Goal: Task Accomplishment & Management: Manage account settings

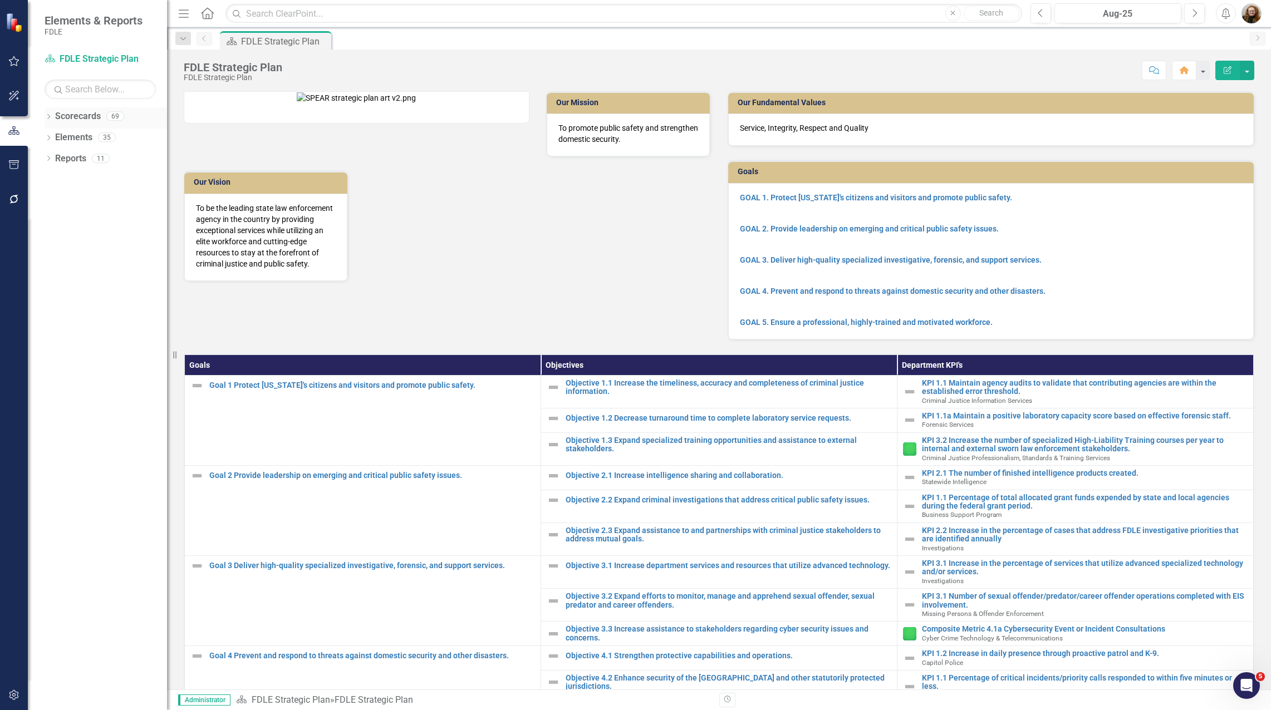
click at [52, 117] on icon "Dropdown" at bounding box center [49, 118] width 8 height 6
click at [55, 183] on div "Dropdown" at bounding box center [54, 179] width 8 height 9
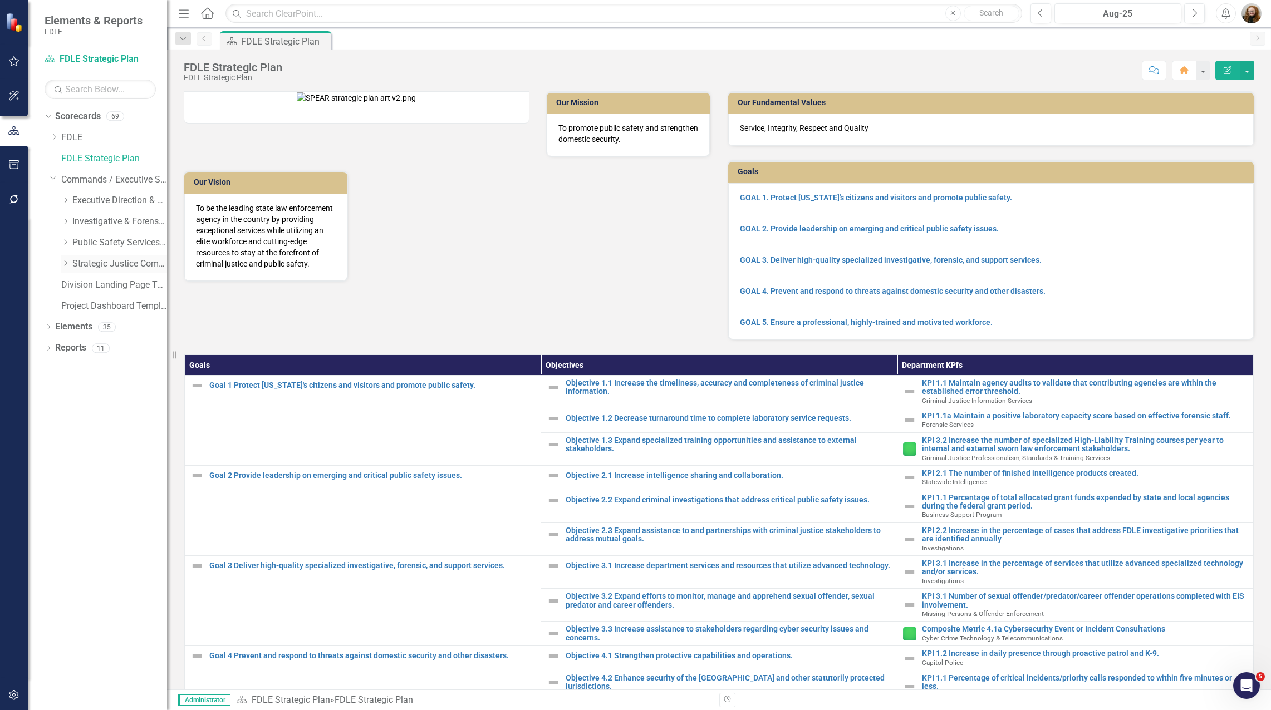
click at [66, 268] on div "Dropdown" at bounding box center [65, 263] width 8 height 9
click at [94, 327] on link "Missing Persons & Offender Enforcement" at bounding box center [124, 327] width 83 height 13
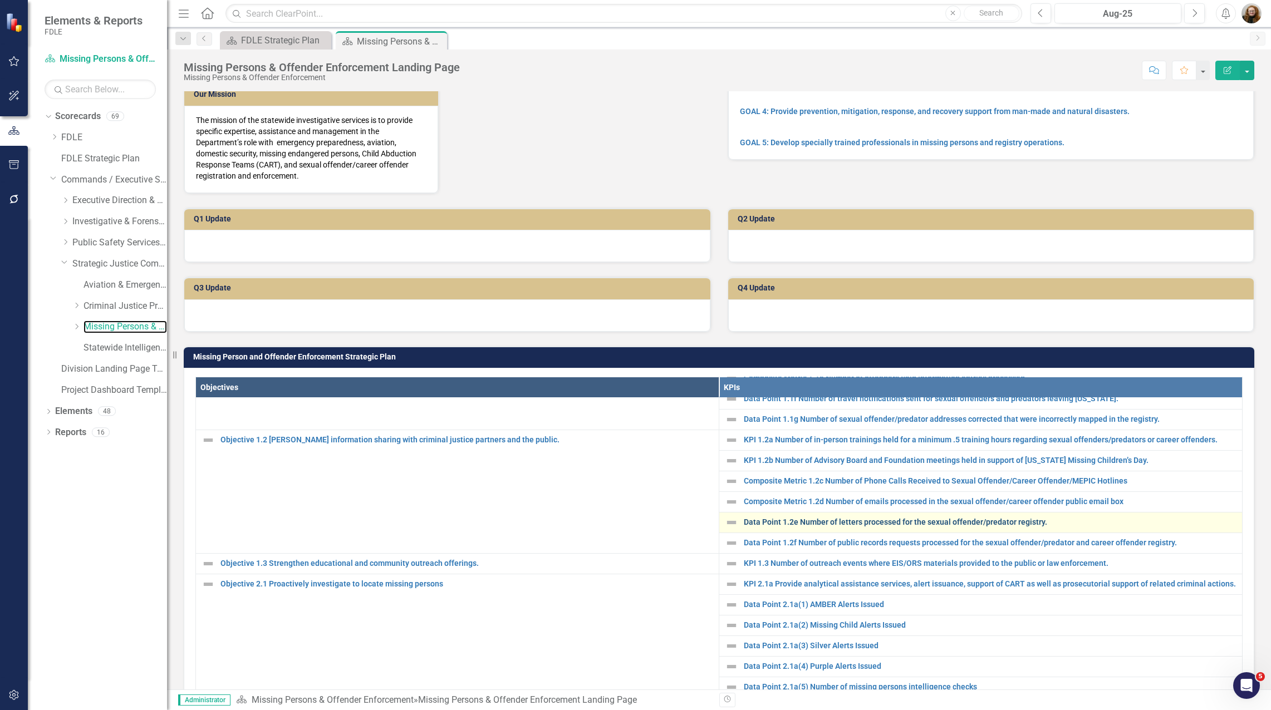
scroll to position [130, 0]
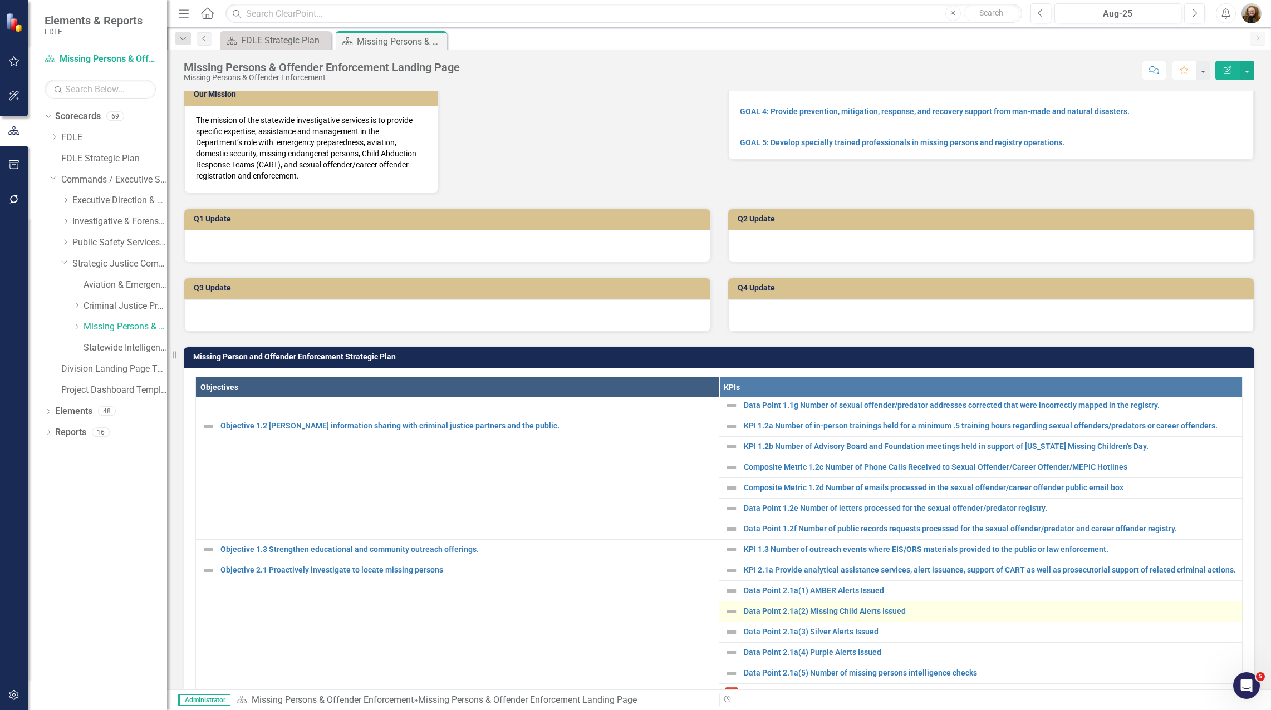
click at [833, 622] on td "Data Point 2.1a(2) Missing Child Alerts Issued Link Map View Link Map Edit Edit…" at bounding box center [980, 611] width 523 height 21
click at [834, 616] on link "Data Point 2.1a(2) Missing Child Alerts Issued" at bounding box center [990, 611] width 493 height 8
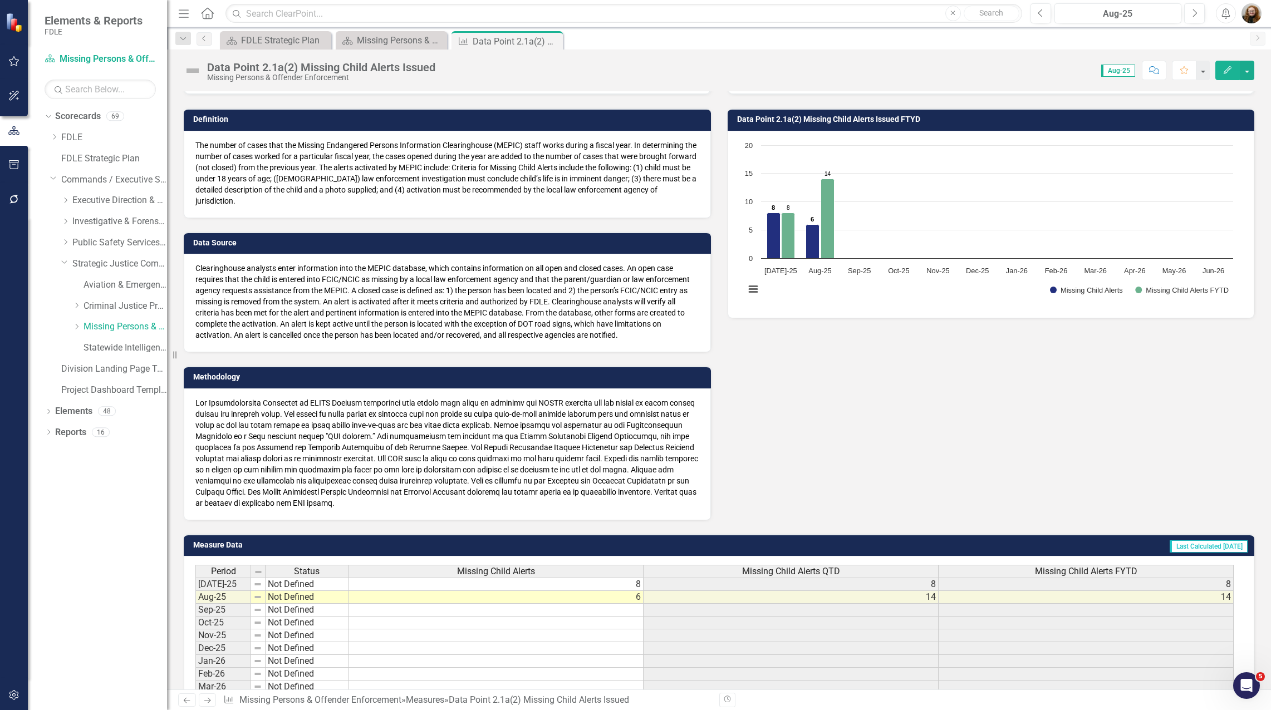
scroll to position [194, 0]
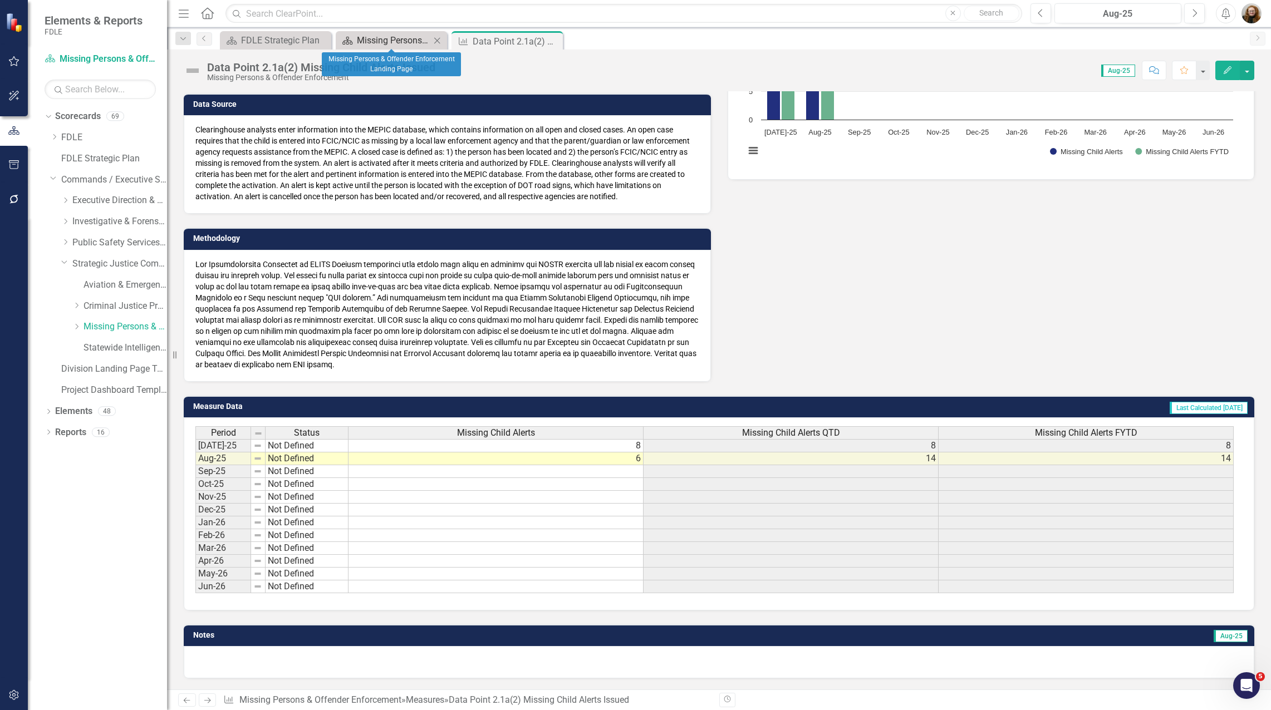
click at [380, 47] on div "Missing Persons & Offender Enforcement Landing Page" at bounding box center [393, 40] width 73 height 14
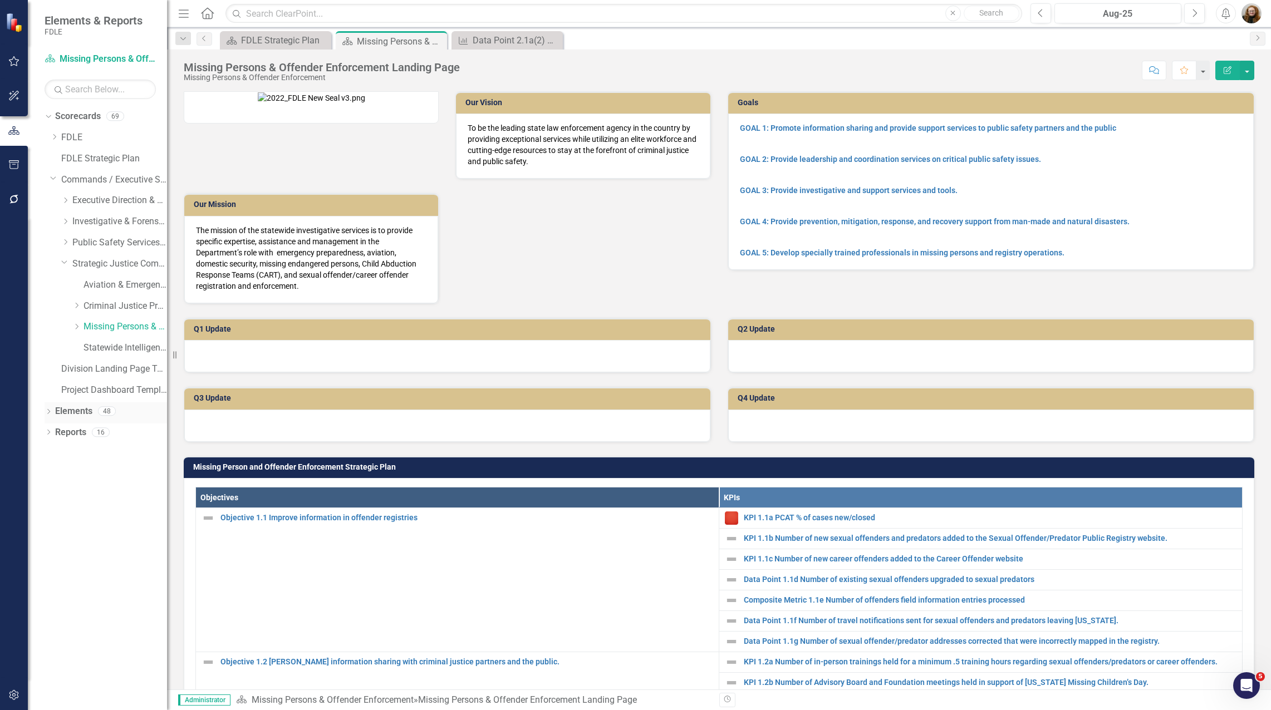
click at [47, 414] on icon "Dropdown" at bounding box center [49, 413] width 8 height 6
click at [87, 476] on link "Measure Measures" at bounding box center [88, 474] width 55 height 13
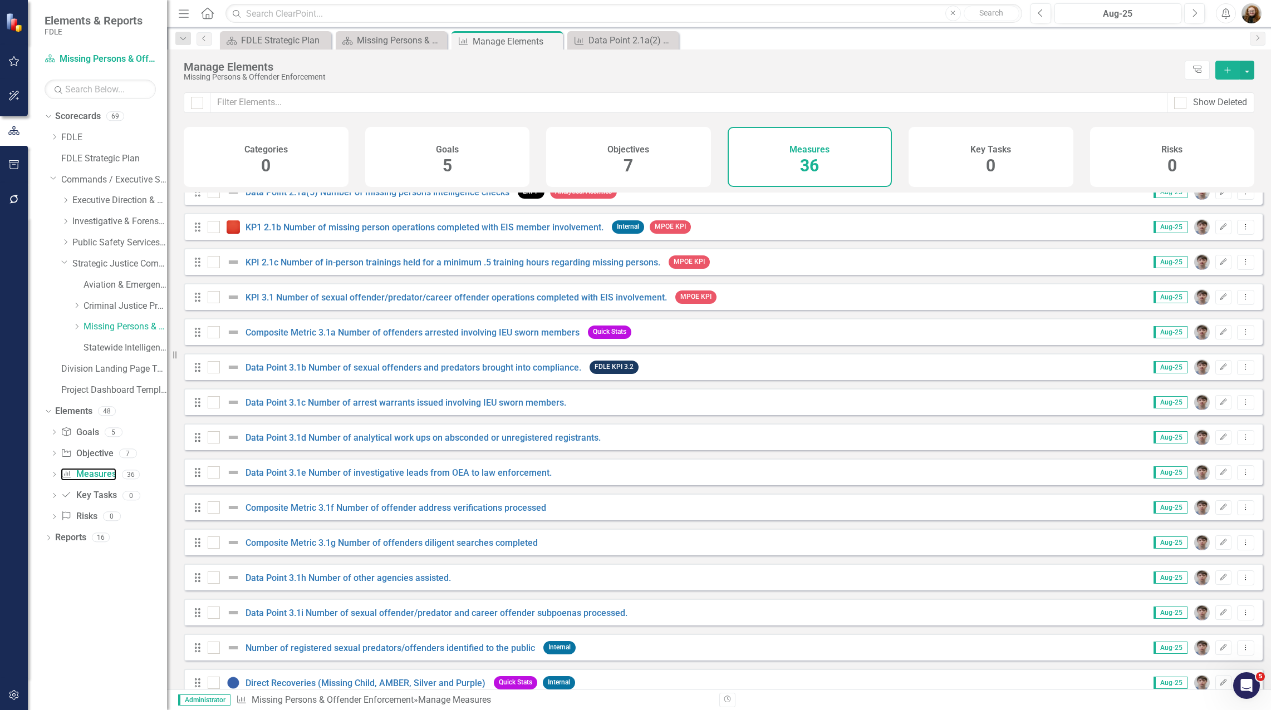
scroll to position [774, 0]
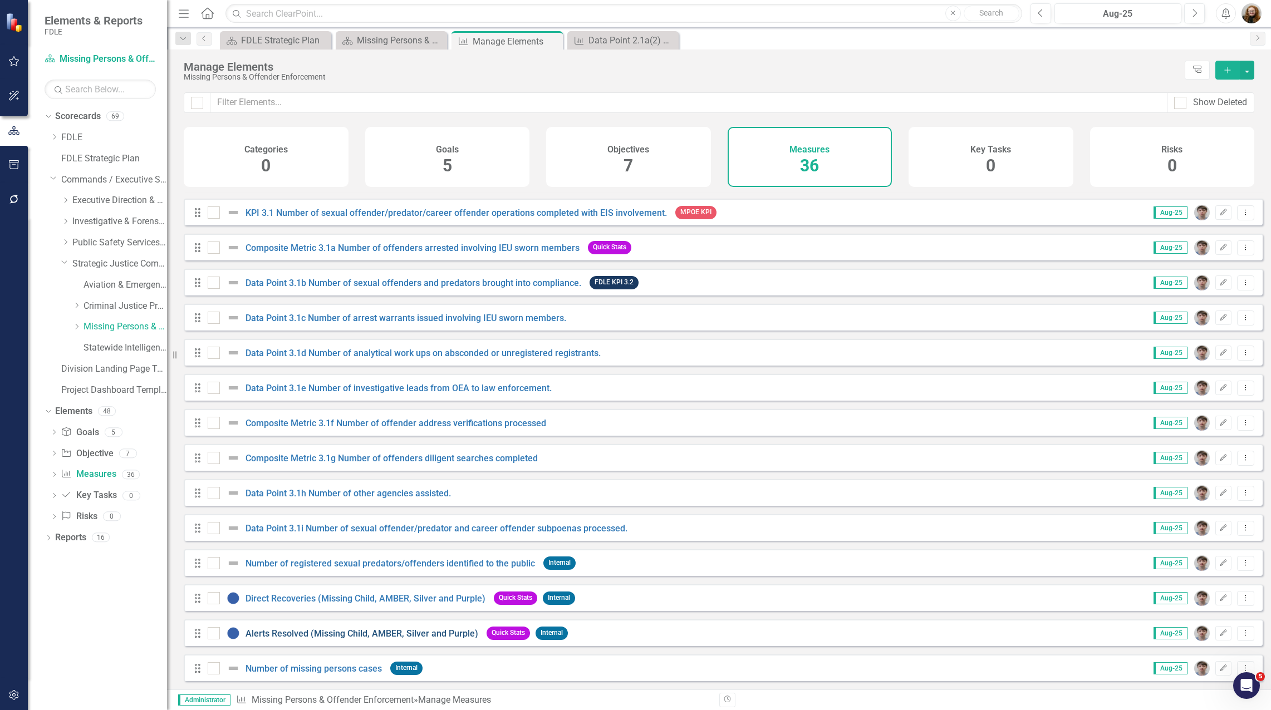
click at [324, 637] on link "Alerts Resolved (Missing Child, AMBER, Silver and Purple)" at bounding box center [361, 633] width 233 height 11
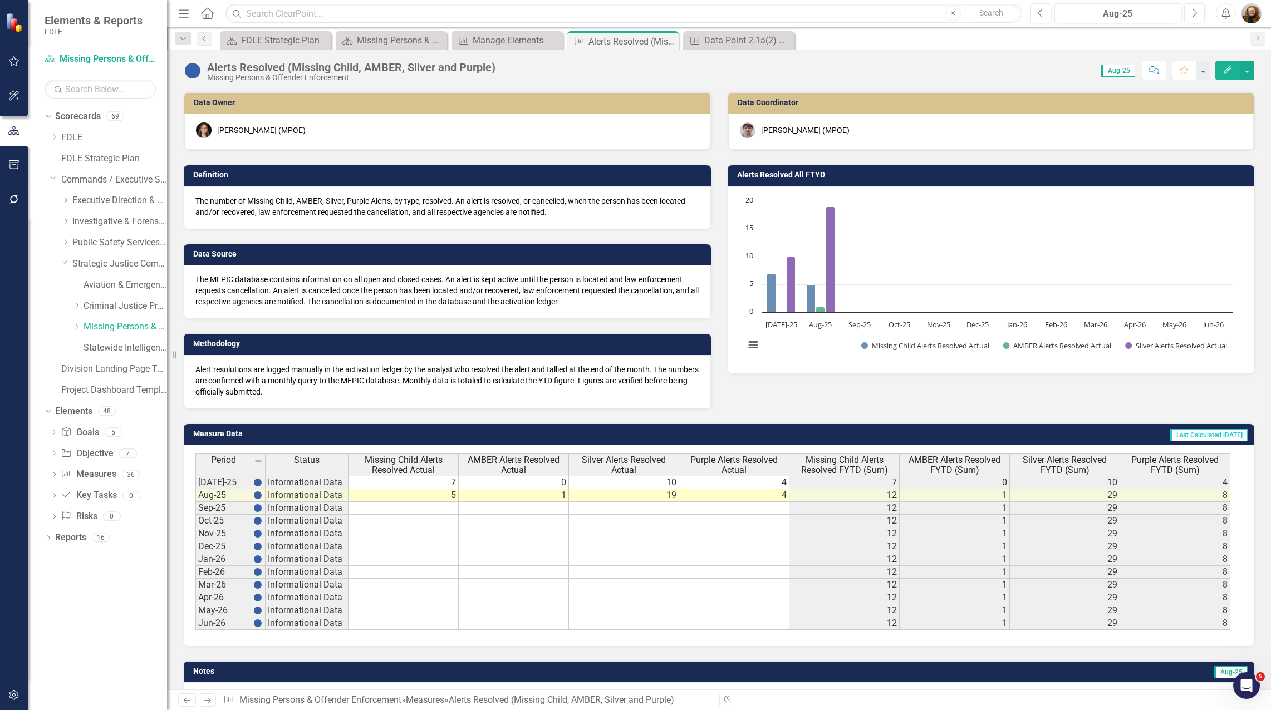
click at [852, 466] on span "Missing Child Alerts Resolved FYTD (Sum)" at bounding box center [843, 464] width 105 height 19
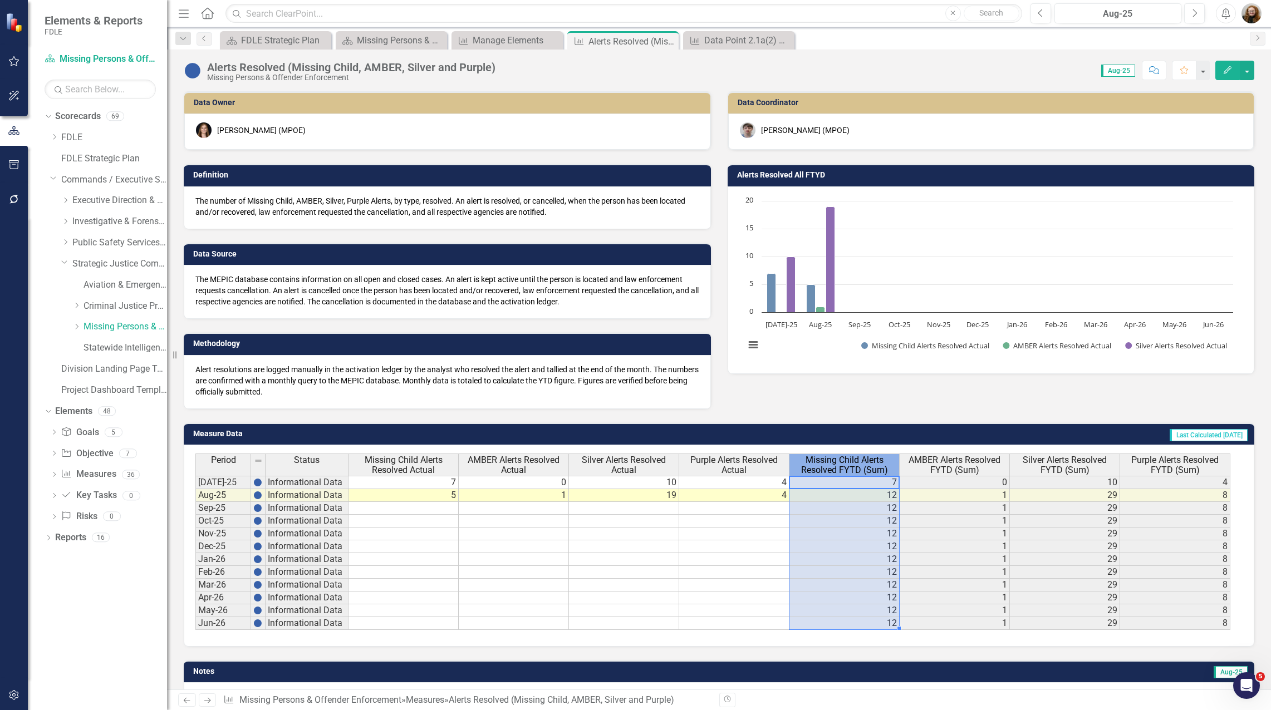
click at [852, 466] on span "Missing Child Alerts Resolved FYTD (Sum)" at bounding box center [843, 464] width 105 height 19
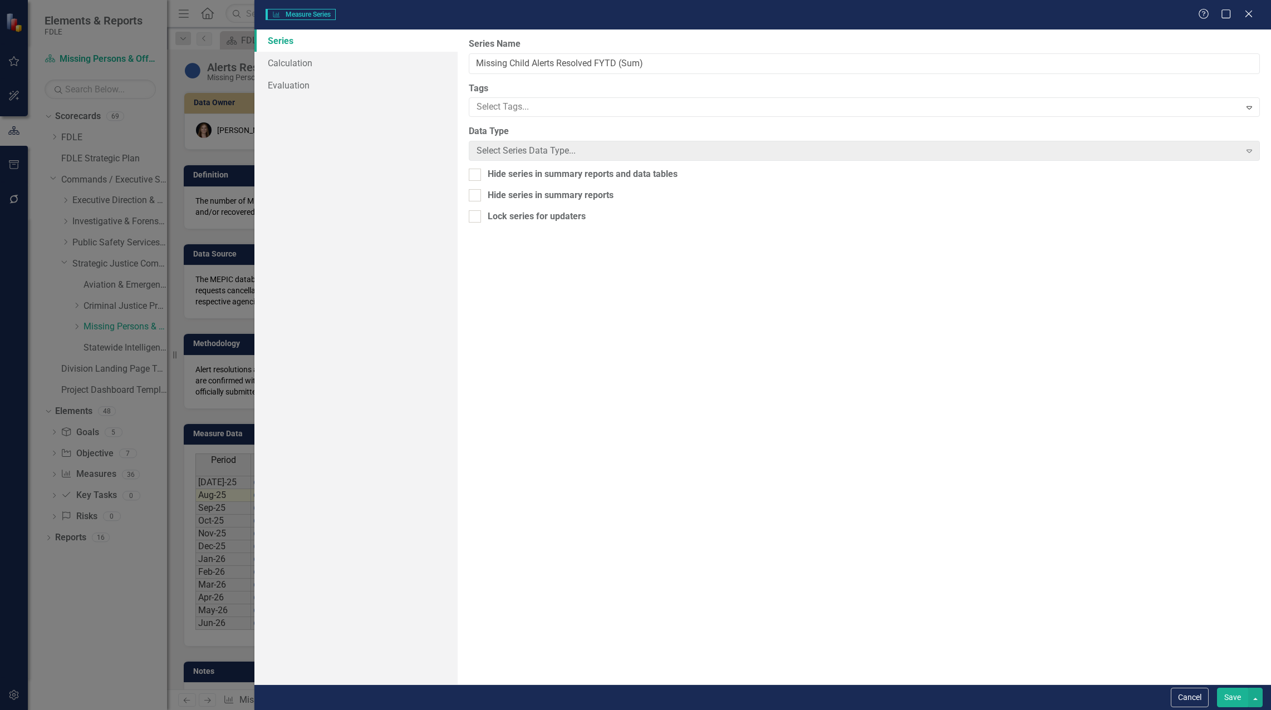
type input "Missing Child Alerts Resolved FYTD (Sum)"
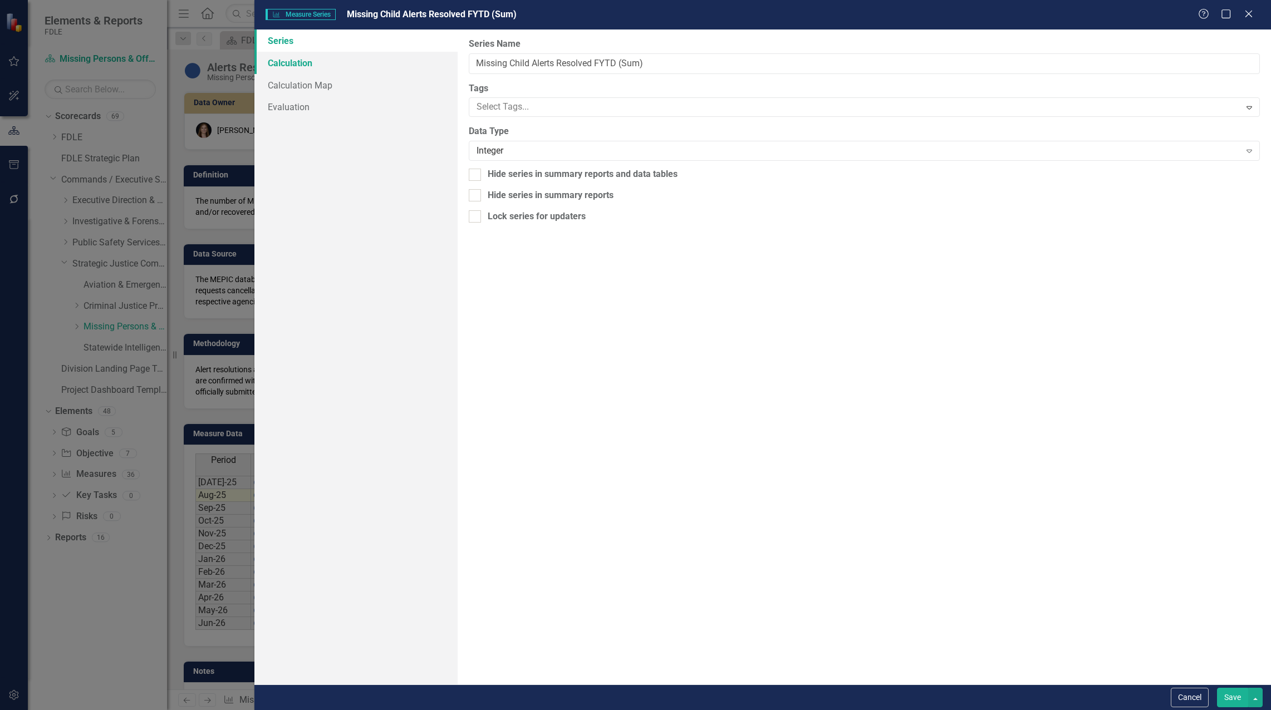
click at [302, 61] on link "Calculation" at bounding box center [355, 63] width 203 height 22
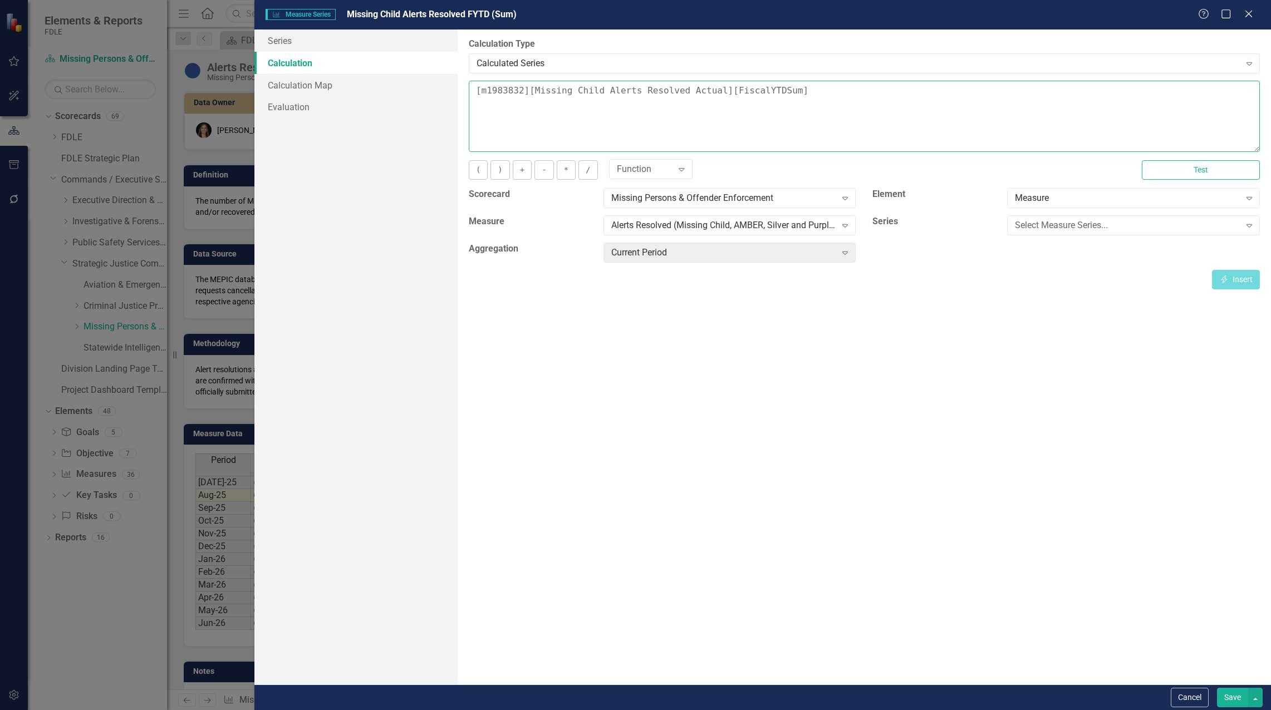
click at [475, 91] on textarea "[m1983832][Missing Child Alerts Resolved Actual][FiscalYTDSum]" at bounding box center [864, 116] width 791 height 71
click at [1044, 223] on div "Select Measure Series..." at bounding box center [1127, 225] width 225 height 13
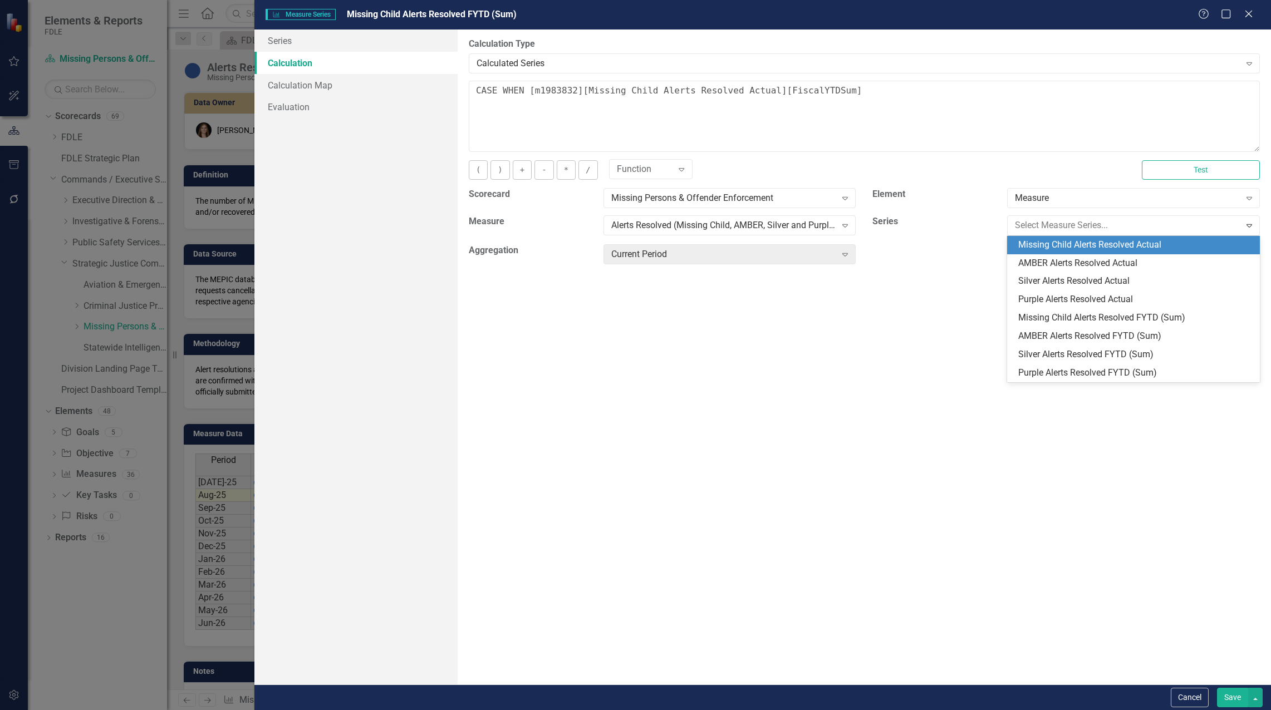
click at [1047, 246] on div "Missing Child Alerts Resolved Actual" at bounding box center [1135, 245] width 235 height 13
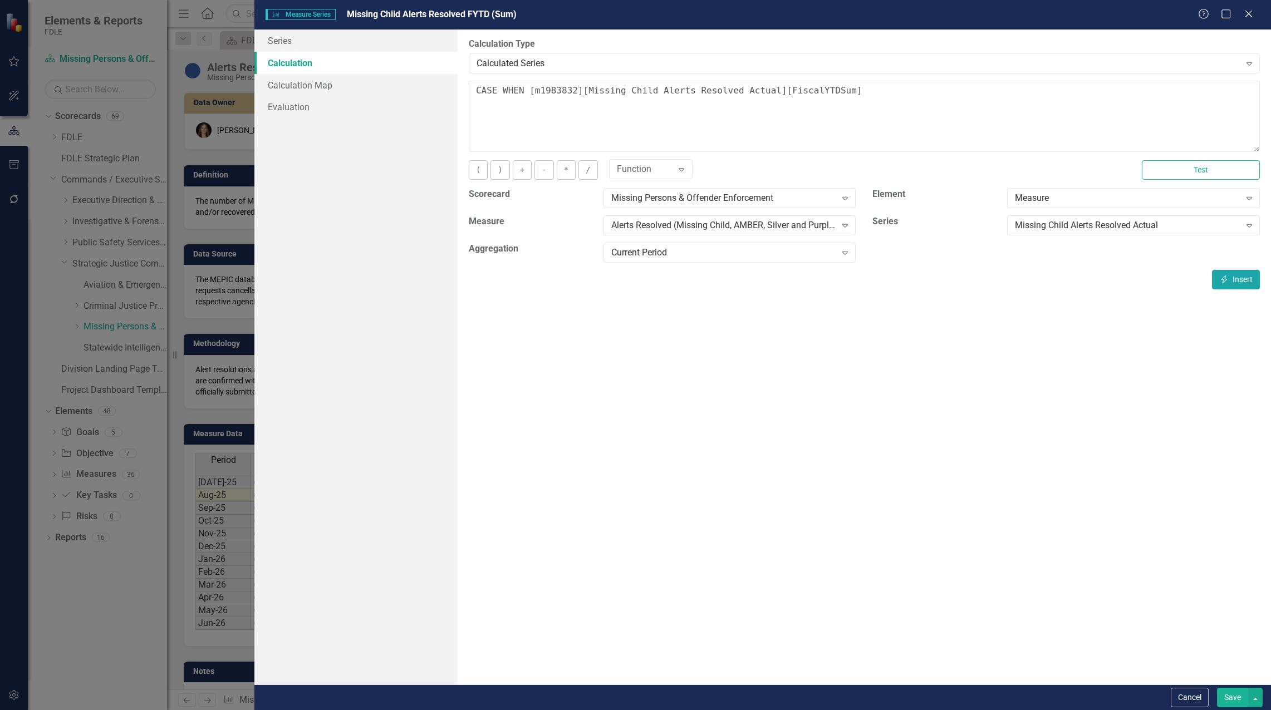
click at [1228, 281] on icon "Insert" at bounding box center [1224, 280] width 10 height 8
click at [1007, 104] on textarea "CASE WHEN [m1983832][Missing Child Alerts Resolved Actual][CurrentPeriod] is NU…" at bounding box center [864, 116] width 791 height 71
type textarea "CASE WHEN [m1983832][Missing Child Alerts Resolved Actual][CurrentPeriod] is NU…"
click at [1229, 702] on button "Save" at bounding box center [1232, 697] width 31 height 19
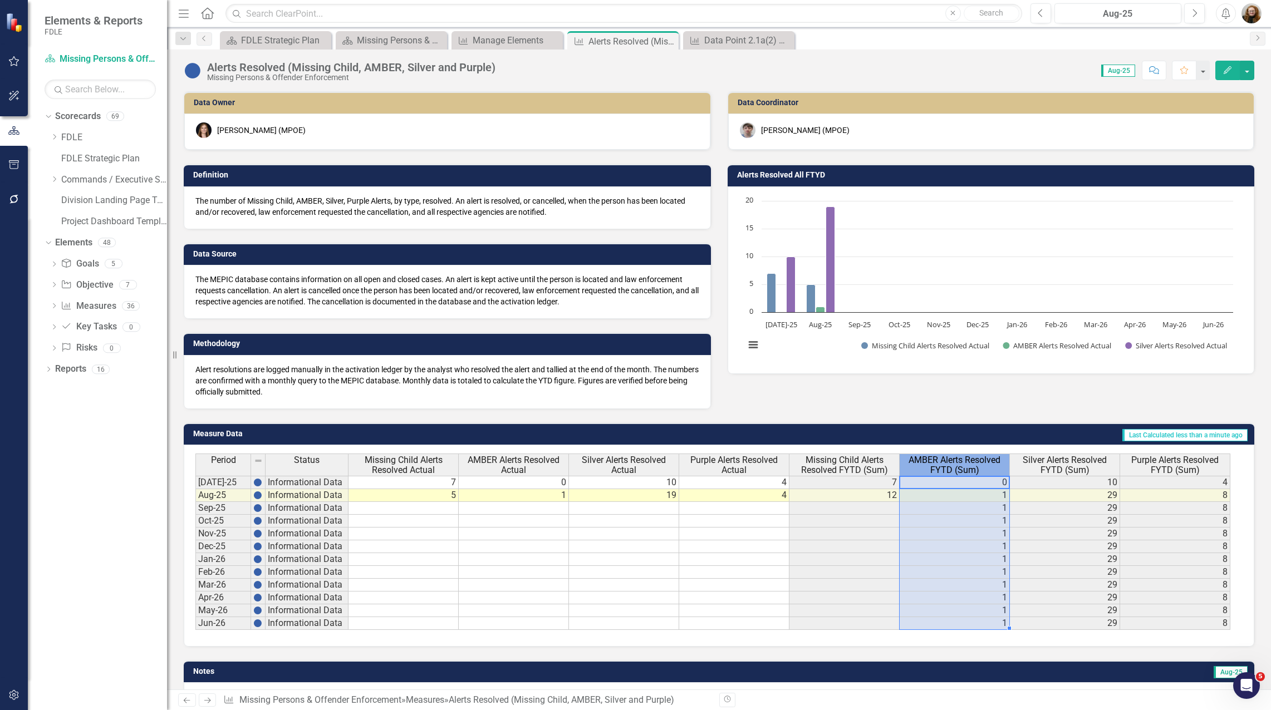
click at [998, 465] on span "AMBER Alerts Resolved FYTD (Sum)" at bounding box center [954, 464] width 105 height 19
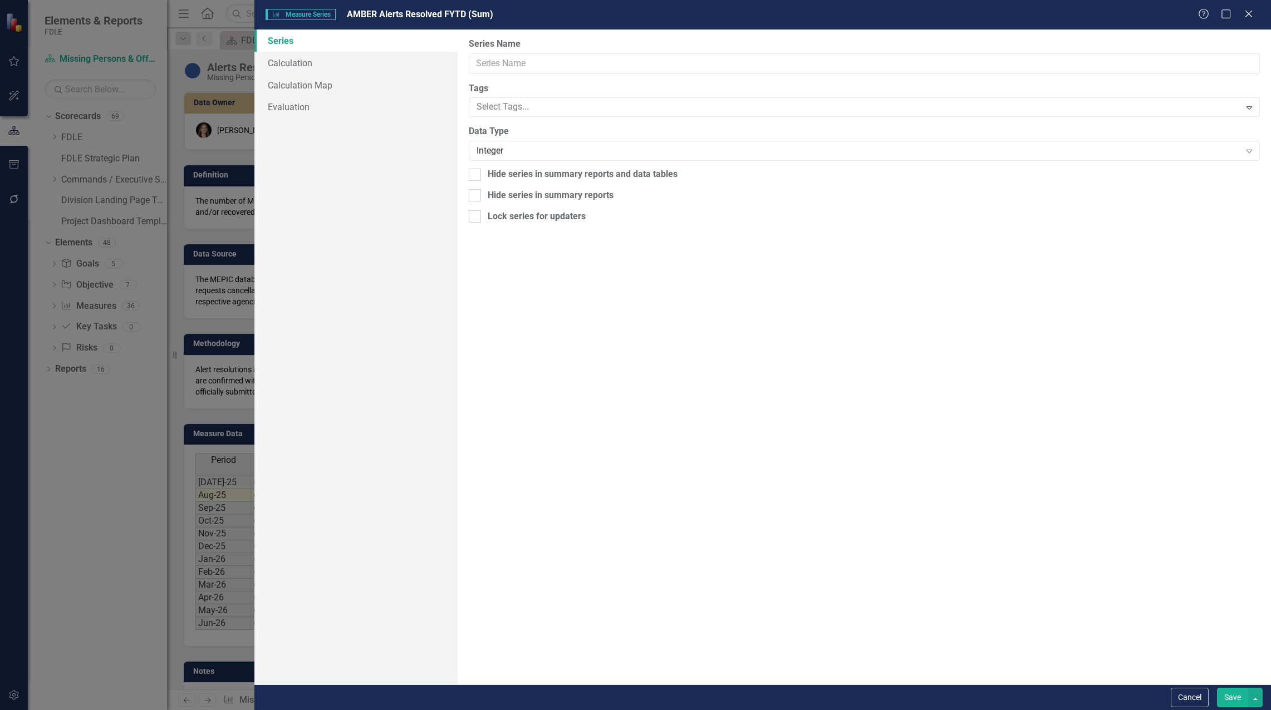
type input "AMBER Alerts Resolved FYTD (Sum)"
click at [282, 56] on link "Calculation" at bounding box center [355, 63] width 203 height 22
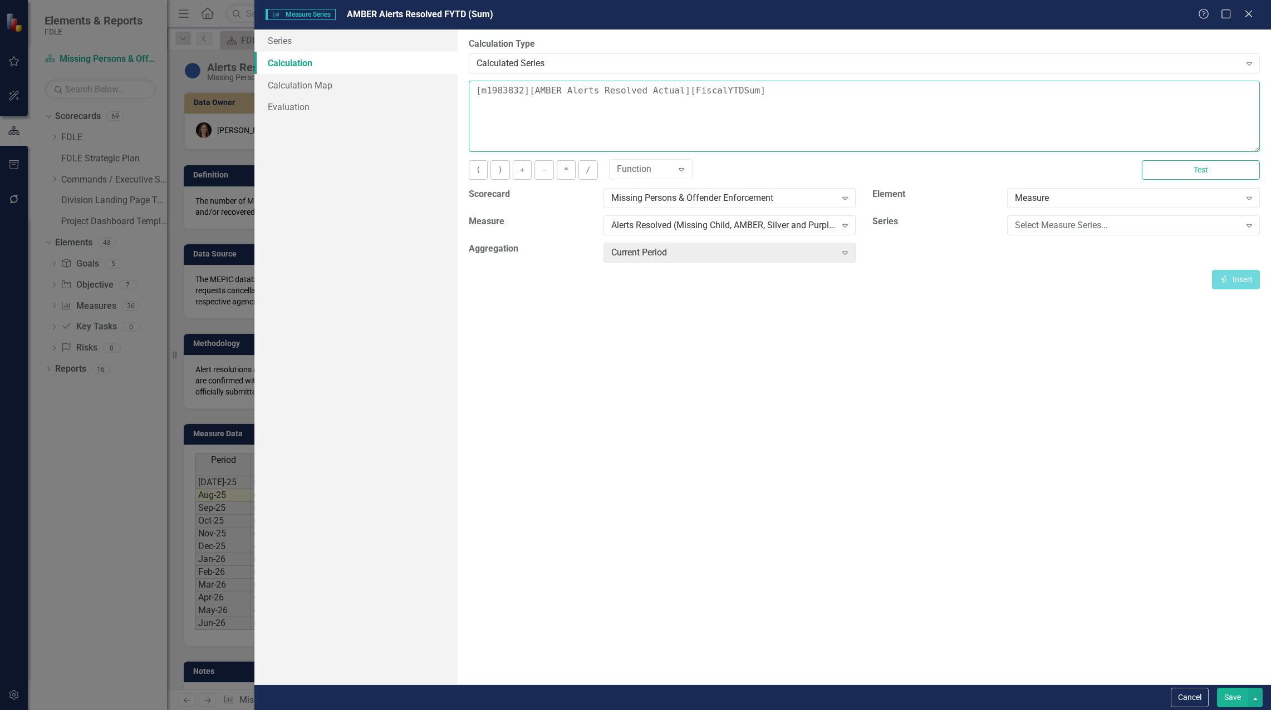
click at [474, 90] on textarea "[m1983832][AMBER Alerts Resolved Actual][FiscalYTDSum]" at bounding box center [864, 116] width 791 height 71
click at [1109, 223] on div "Select Measure Series..." at bounding box center [1127, 225] width 225 height 13
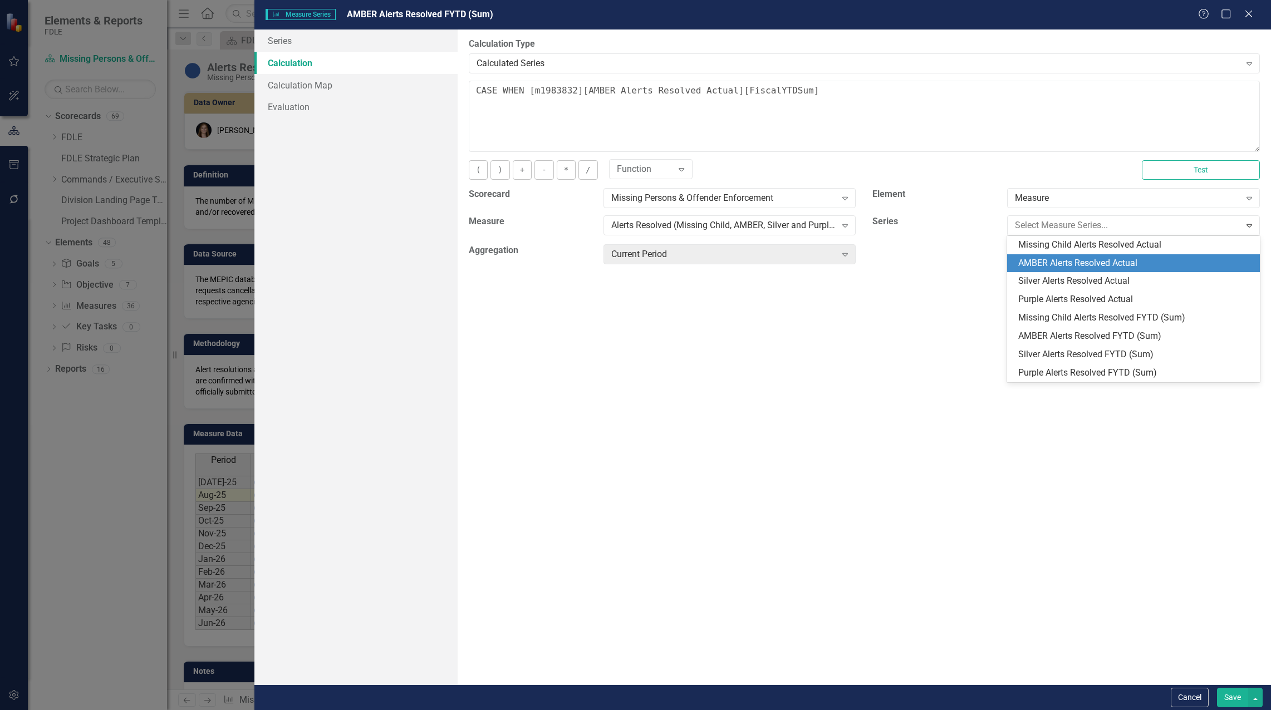
click at [1100, 255] on div "AMBER Alerts Resolved Actual" at bounding box center [1133, 263] width 253 height 18
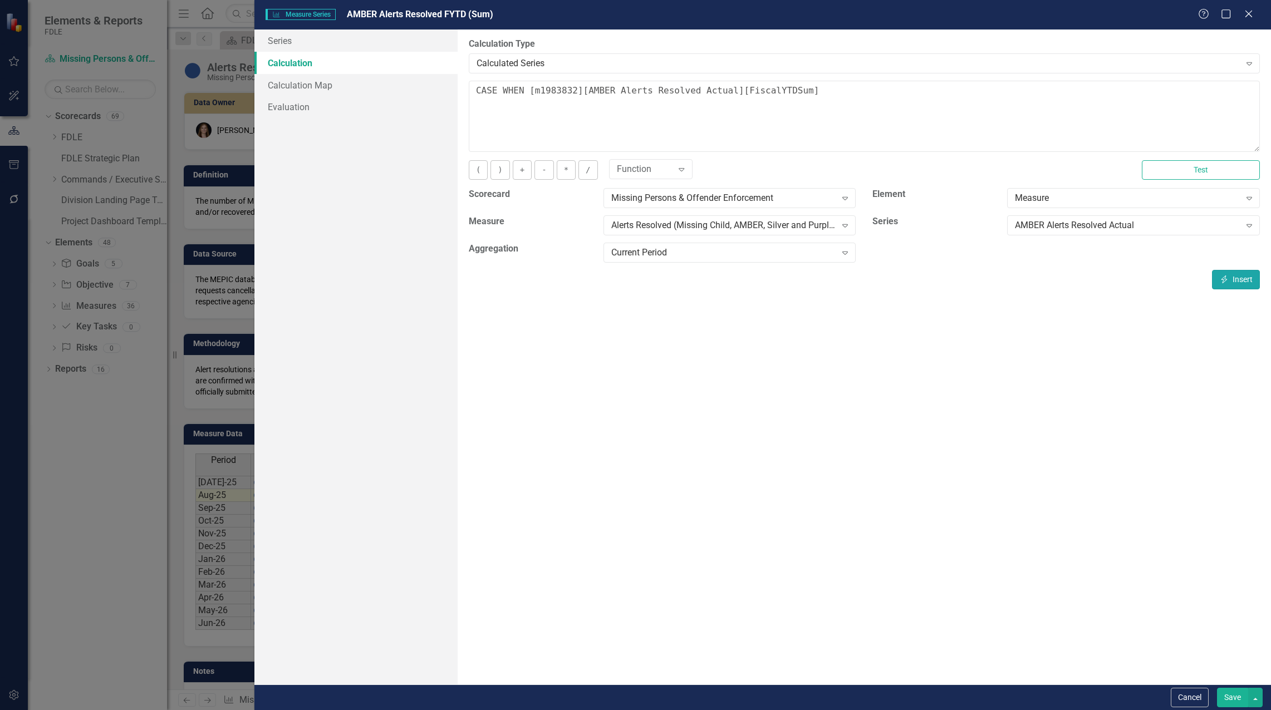
click at [1240, 278] on button "Insert Insert" at bounding box center [1236, 279] width 48 height 19
click at [1216, 95] on textarea "CASE WHEN [m1983832][AMBER Alerts Resolved Actual][CurrentPeriod] is NULL then …" at bounding box center [864, 116] width 791 height 71
type textarea "CASE WHEN [m1983832][AMBER Alerts Resolved Actual][CurrentPeriod] is NULL then …"
click at [1233, 696] on button "Save" at bounding box center [1232, 697] width 31 height 19
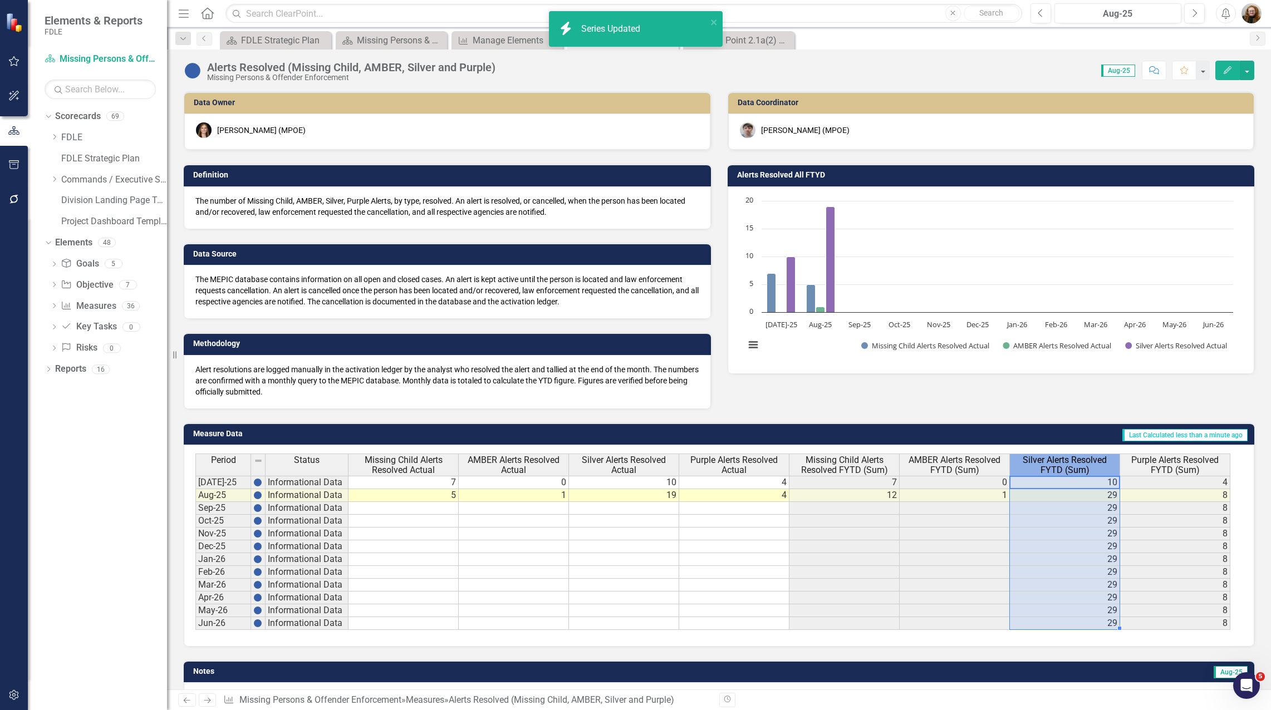
click at [1094, 465] on span "Silver Alerts Resolved FYTD (Sum)" at bounding box center [1064, 464] width 105 height 19
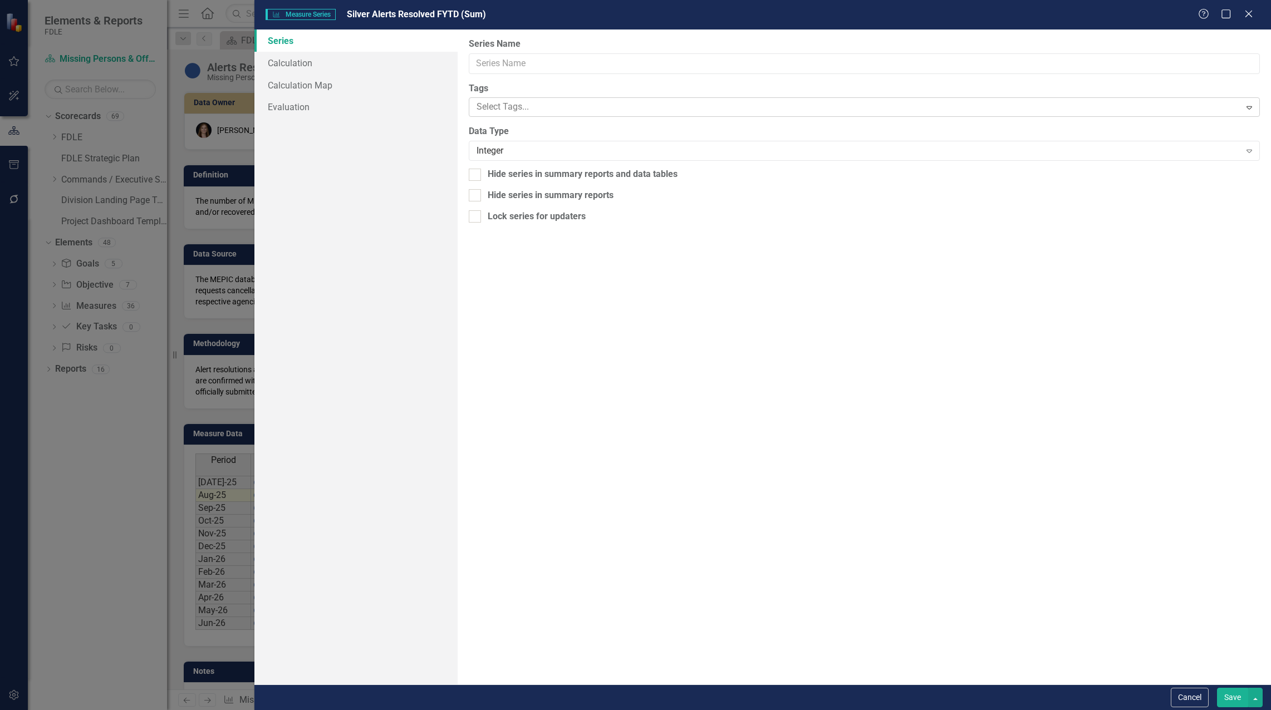
type input "Silver Alerts Resolved FYTD (Sum)"
click at [333, 57] on link "Calculation" at bounding box center [355, 63] width 203 height 22
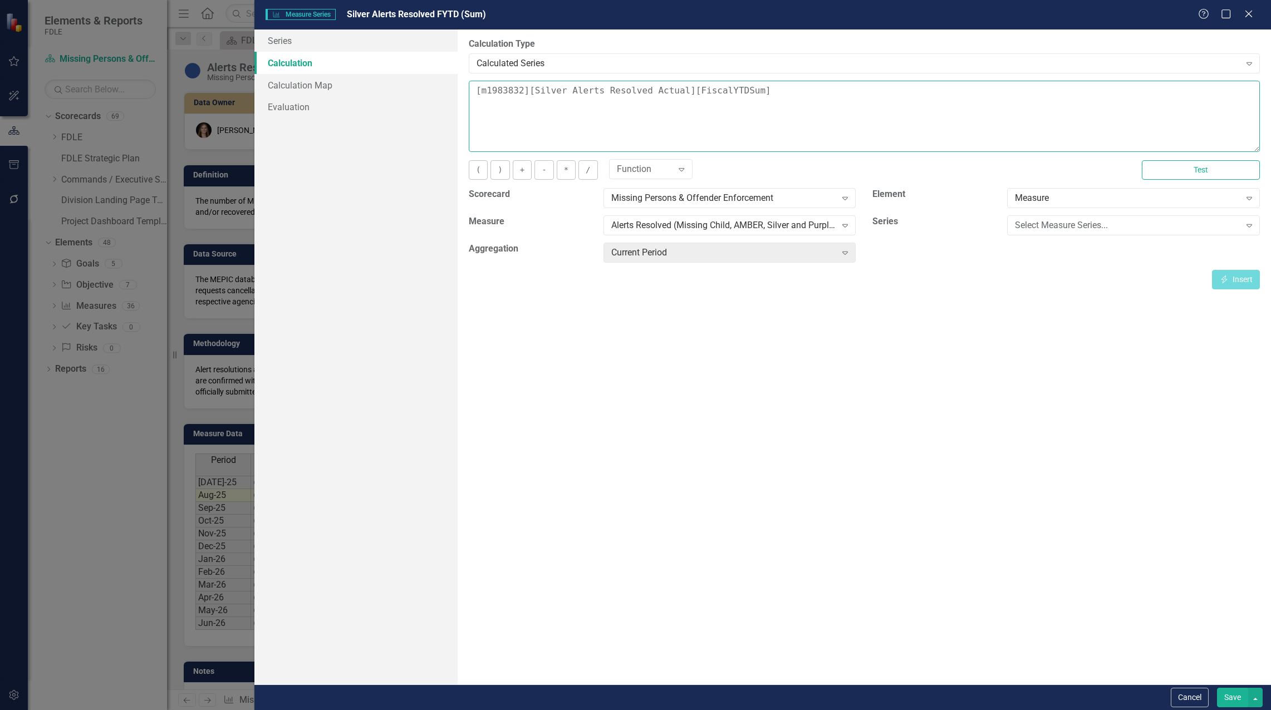
drag, startPoint x: 469, startPoint y: 90, endPoint x: 480, endPoint y: 93, distance: 11.1
click at [469, 90] on textarea "[m1983832][Silver Alerts Resolved Actual][FiscalYTDSum]" at bounding box center [864, 116] width 791 height 71
click at [1165, 225] on div "Select Measure Series..." at bounding box center [1127, 225] width 225 height 13
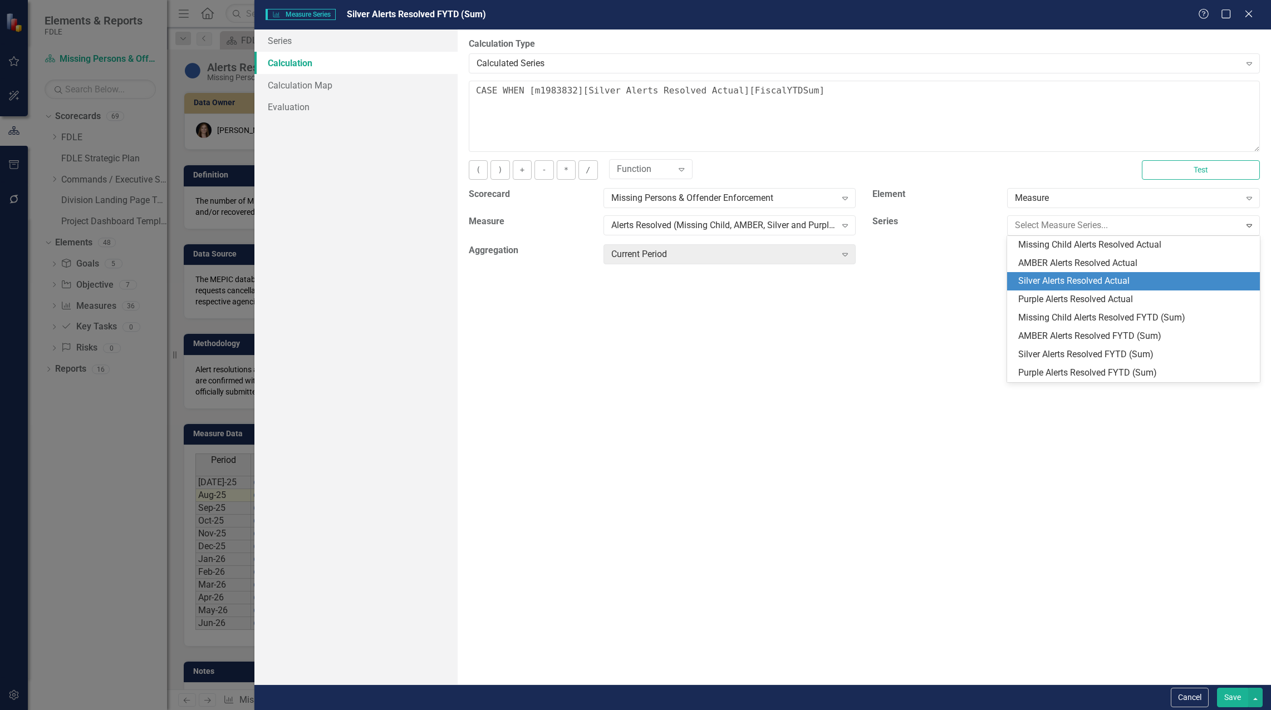
click at [1172, 289] on div "Silver Alerts Resolved Actual" at bounding box center [1133, 281] width 253 height 18
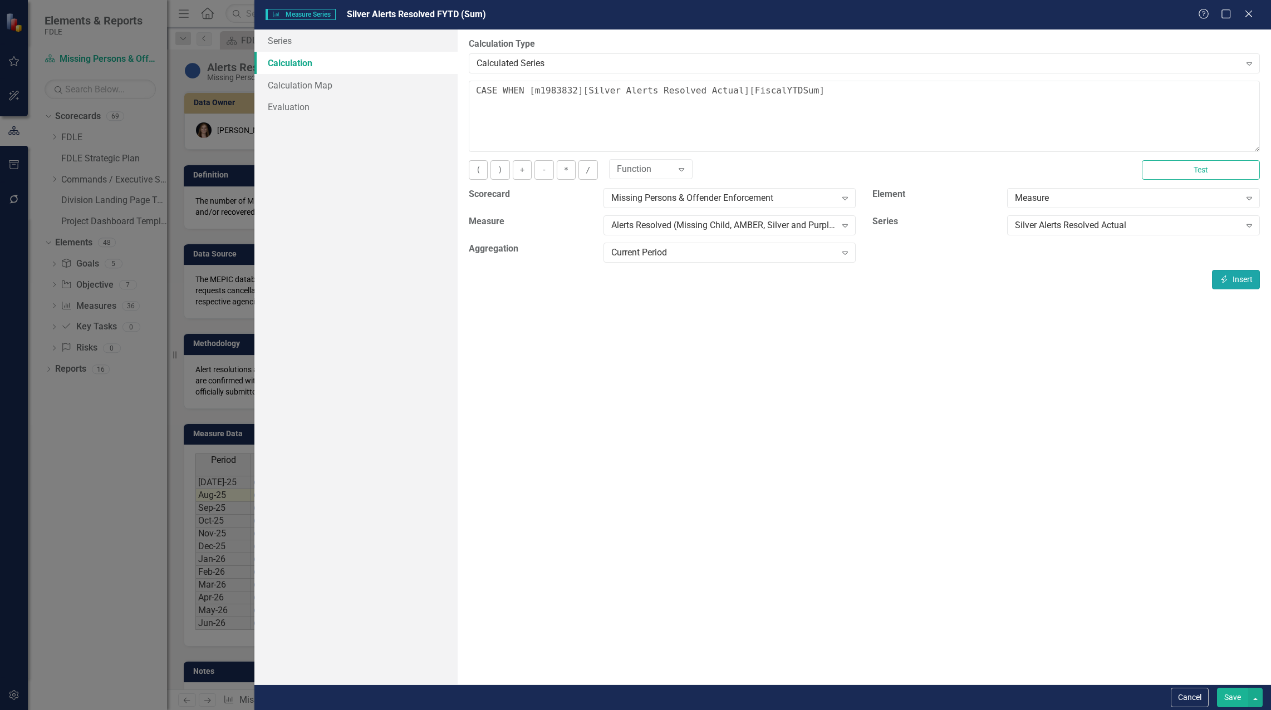
click at [1243, 281] on button "Insert Insert" at bounding box center [1236, 279] width 48 height 19
click at [1201, 92] on textarea "CASE WHEN [m1983832][Silver Alerts Resolved Actual][CurrentPeriod] is NULL then…" at bounding box center [864, 116] width 791 height 71
type textarea "CASE WHEN [m1983832][Silver Alerts Resolved Actual][CurrentPeriod] is NULL then…"
click at [1229, 702] on button "Save" at bounding box center [1232, 697] width 31 height 19
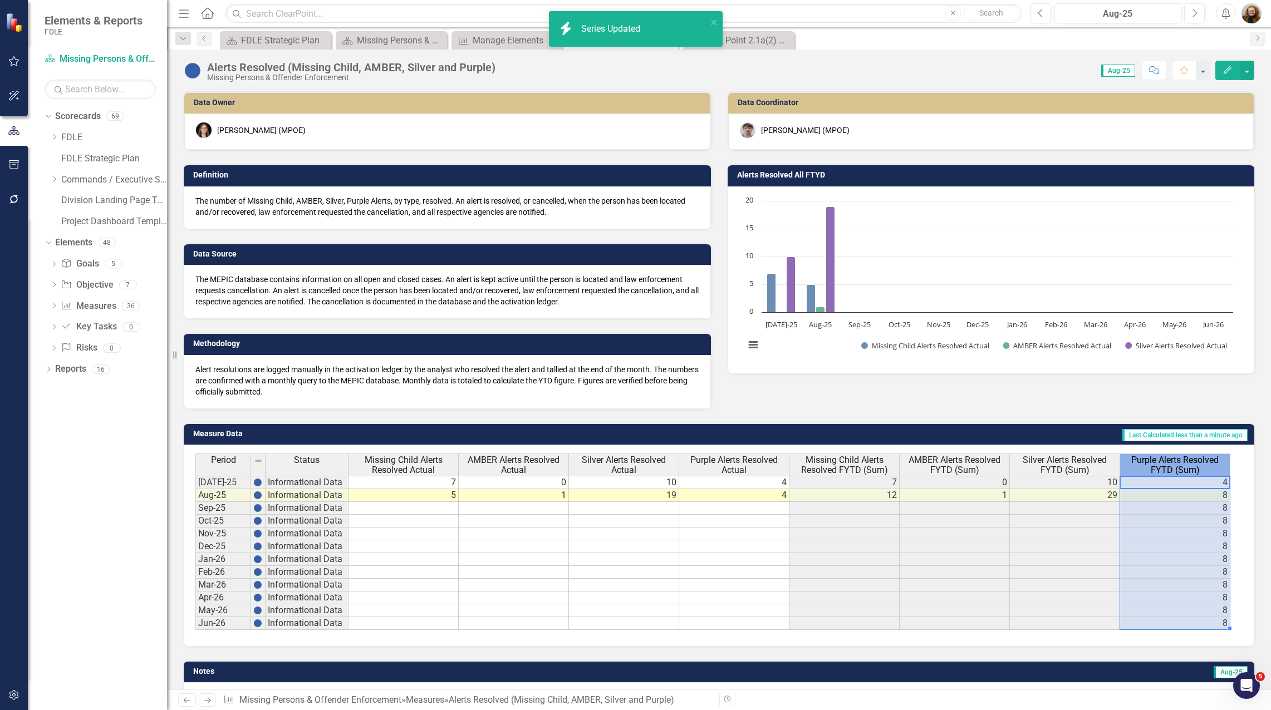
click at [1200, 459] on span "Purple Alerts Resolved FYTD (Sum)" at bounding box center [1174, 464] width 105 height 19
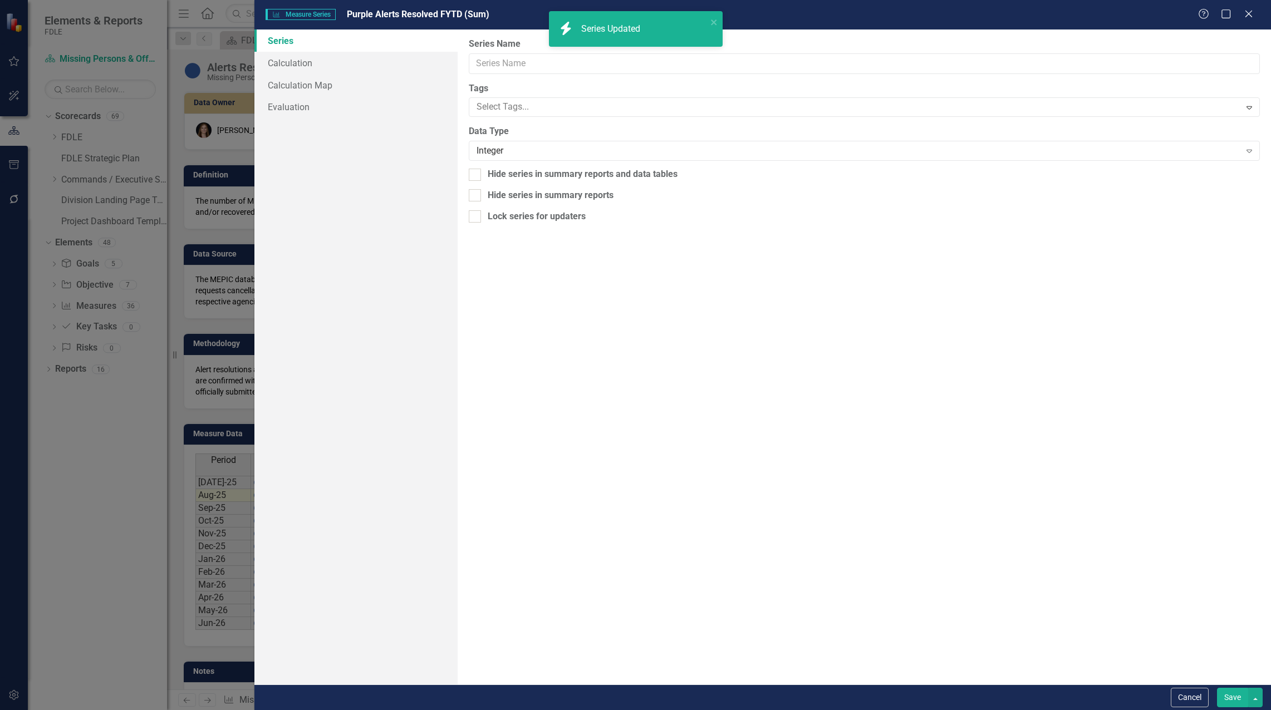
type input "Purple Alerts Resolved FYTD (Sum)"
click at [312, 63] on link "Calculation" at bounding box center [355, 63] width 203 height 22
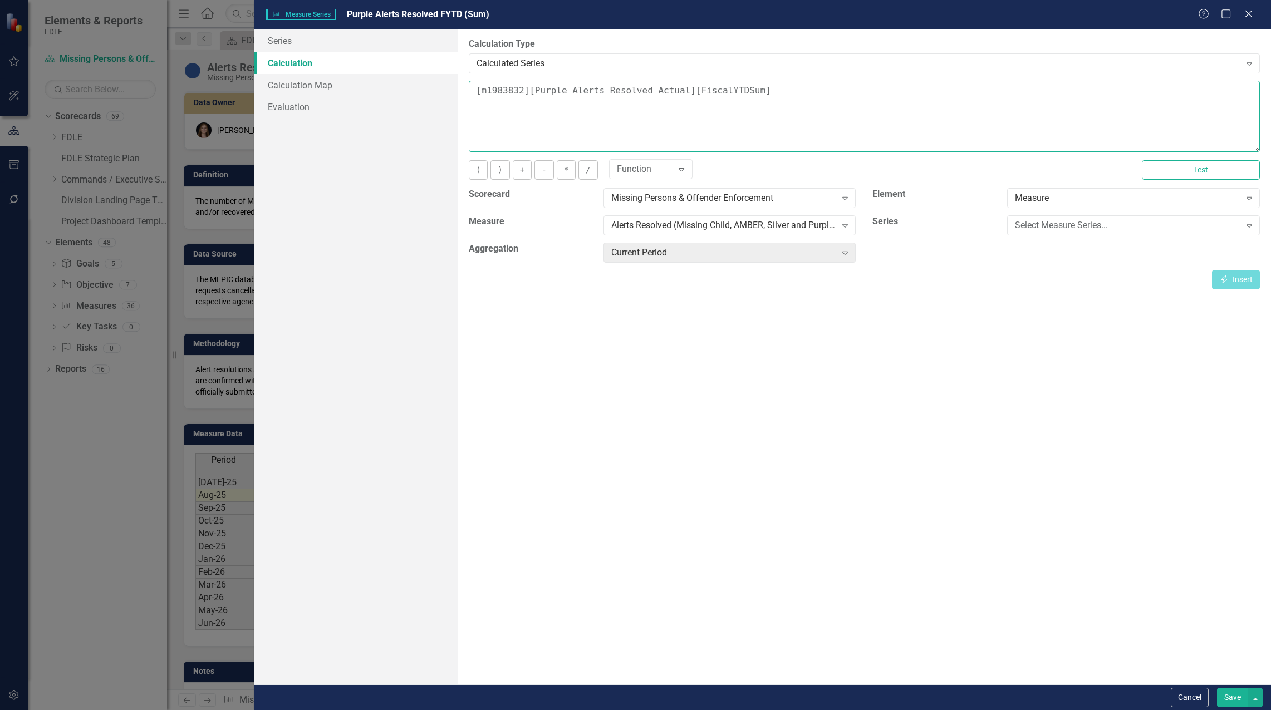
click at [478, 94] on textarea "[m1983832][Purple Alerts Resolved Actual][FiscalYTDSum]" at bounding box center [864, 116] width 791 height 71
click at [1143, 229] on div "Select Measure Series..." at bounding box center [1127, 225] width 225 height 13
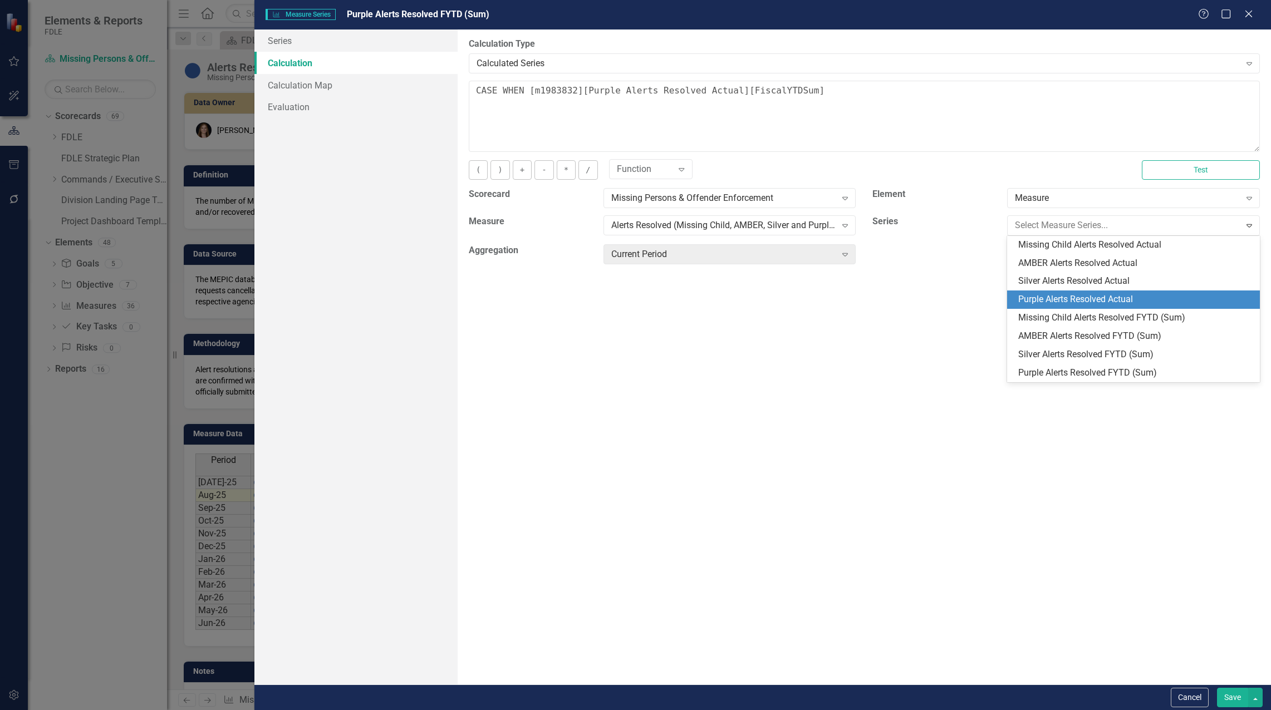
click at [1114, 296] on div "Purple Alerts Resolved Actual" at bounding box center [1135, 299] width 235 height 13
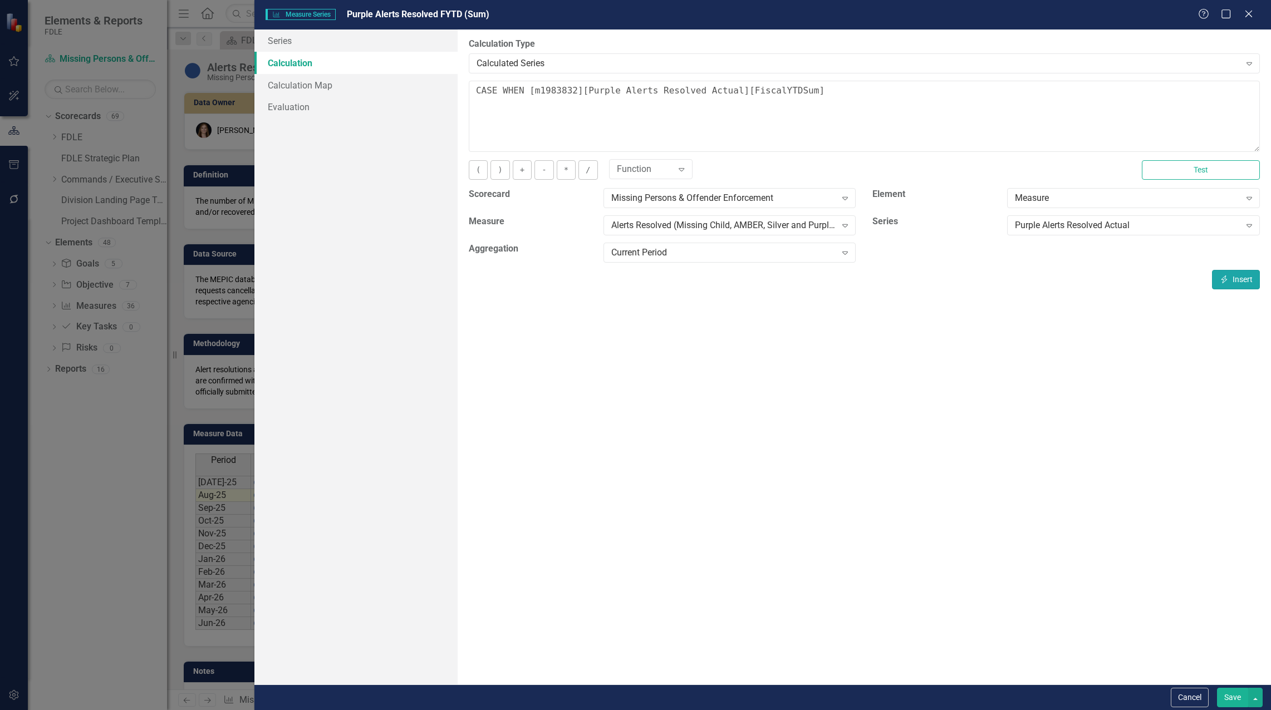
click at [1233, 287] on button "Insert Insert" at bounding box center [1236, 279] width 48 height 19
click at [698, 636] on div "By default, series in ClearPoint are not calculated. So, if you leave the form …" at bounding box center [864, 356] width 813 height 655
click at [803, 90] on textarea "CASE WHEN [m1983832][Purple Alerts Resolved Actual][CurrentPeriod] [m1983832][P…" at bounding box center [864, 116] width 791 height 71
click at [1187, 100] on textarea "CASE WHEN [m1983832][Purple Alerts Resolved Actual][CurrentPeriod] is NULL the …" at bounding box center [864, 116] width 791 height 71
click at [1241, 279] on button "Insert Insert" at bounding box center [1236, 279] width 48 height 19
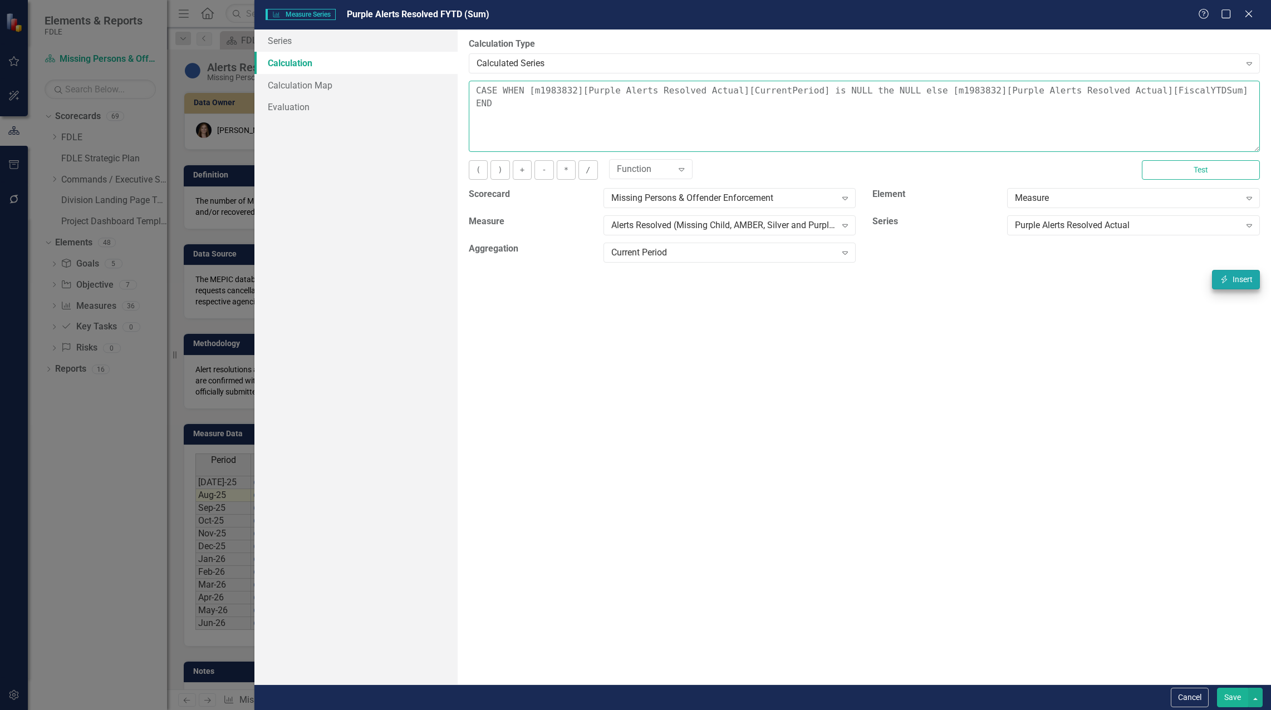
type textarea "CASE WHEN [m1983832][Purple Alerts Resolved Actual][CurrentPeriod] is NULL the …"
click at [1233, 694] on button "Save" at bounding box center [1232, 697] width 31 height 19
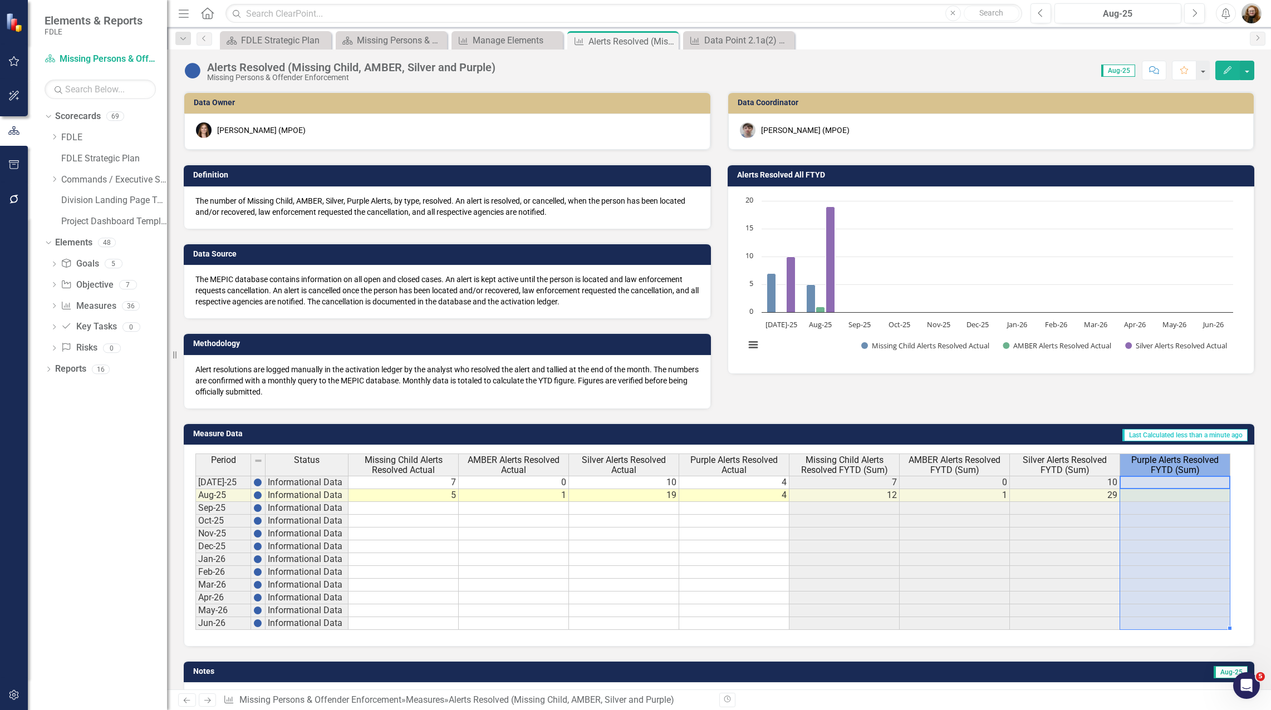
click at [1172, 462] on span "Purple Alerts Resolved FYTD (Sum)" at bounding box center [1174, 464] width 105 height 19
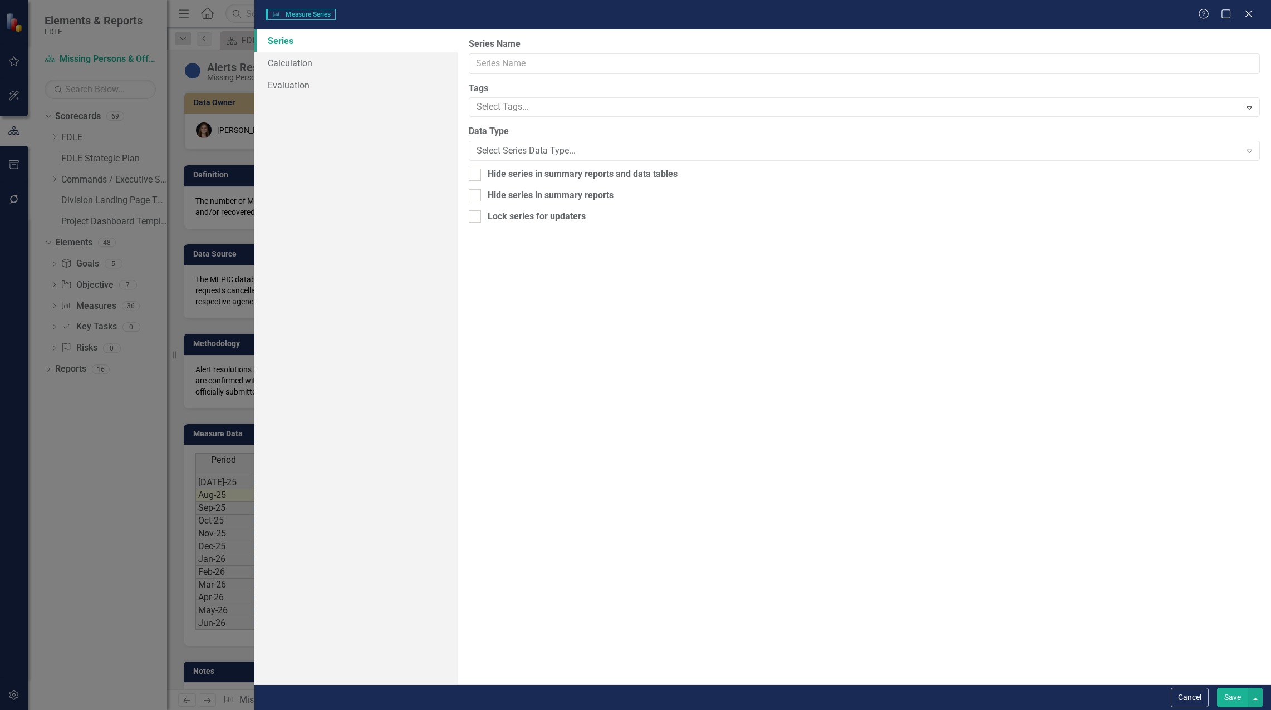
type input "Purple Alerts Resolved FYTD (Sum)"
click at [329, 66] on link "Calculation" at bounding box center [355, 63] width 203 height 22
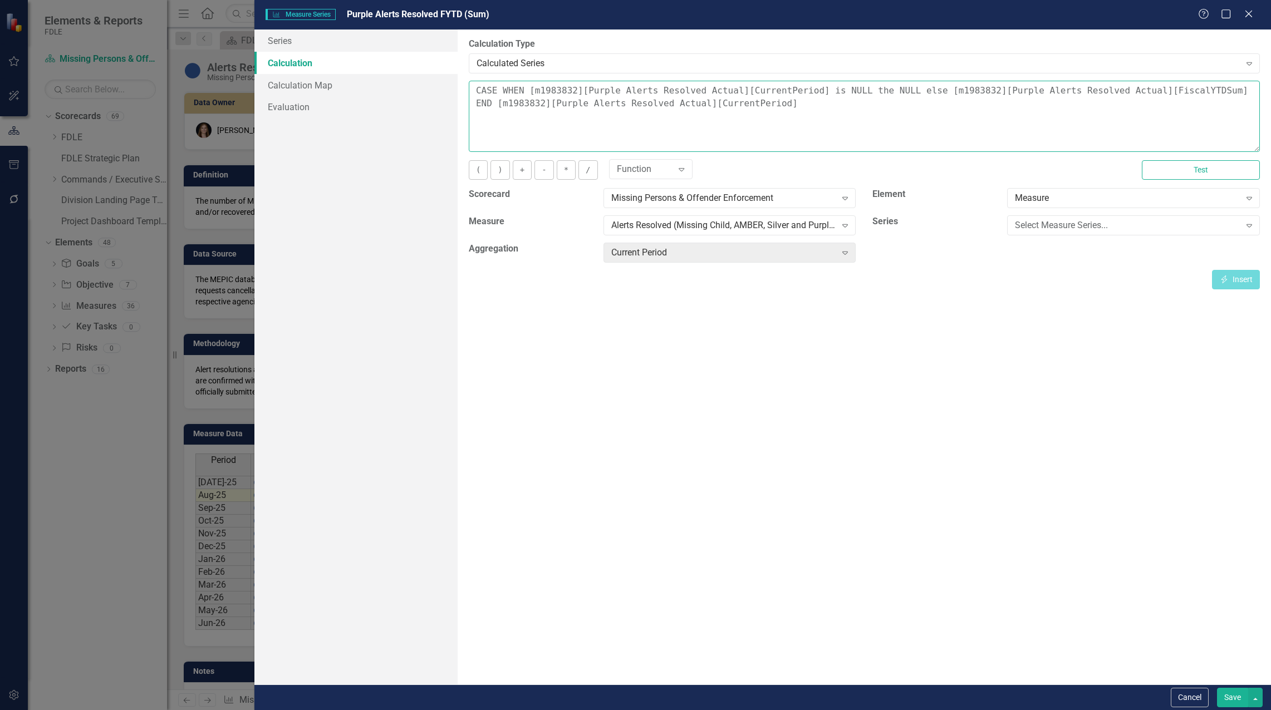
click at [632, 132] on textarea "CASE WHEN [m1983832][Purple Alerts Resolved Actual][CurrentPeriod] is NULL the …" at bounding box center [864, 116] width 791 height 71
drag, startPoint x: 912, startPoint y: 91, endPoint x: 857, endPoint y: 95, distance: 55.2
click at [857, 95] on textarea "CASE WHEN [m1983832][Purple Alerts Resolved Actual][CurrentPeriod] is NULL the …" at bounding box center [864, 116] width 791 height 71
click at [855, 91] on textarea "CASE WHEN [m1983832][Purple Alerts Resolved Actual][CurrentPeriod] is NULL the …" at bounding box center [864, 116] width 791 height 71
click at [865, 107] on textarea "CASE WHEN [m1983832][Purple Alerts Resolved Actual][CurrentPeriod] is NULL then…" at bounding box center [864, 116] width 791 height 71
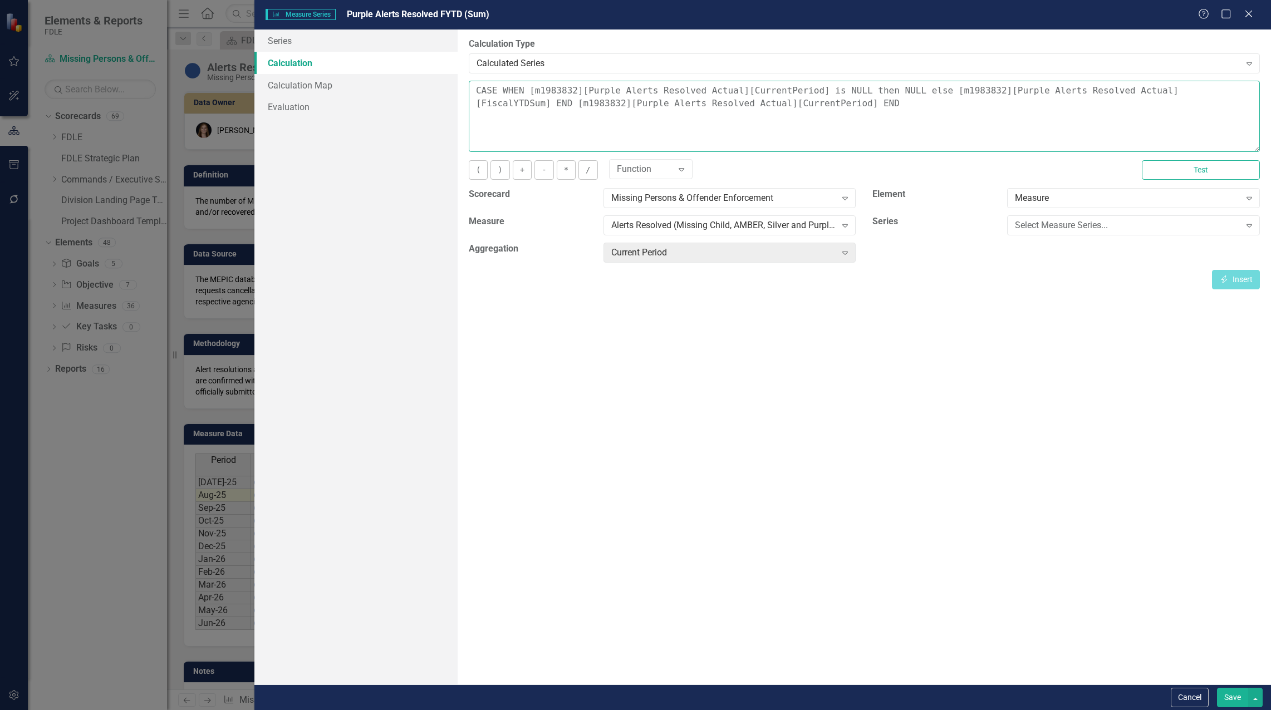
click at [1211, 91] on textarea "CASE WHEN [m1983832][Purple Alerts Resolved Actual][CurrentPeriod] is NULL then…" at bounding box center [864, 116] width 791 height 71
type textarea "CASE WHEN [m1983832][Purple Alerts Resolved Actual][CurrentPeriod] is NULL then…"
click at [1227, 698] on button "Save" at bounding box center [1232, 697] width 31 height 19
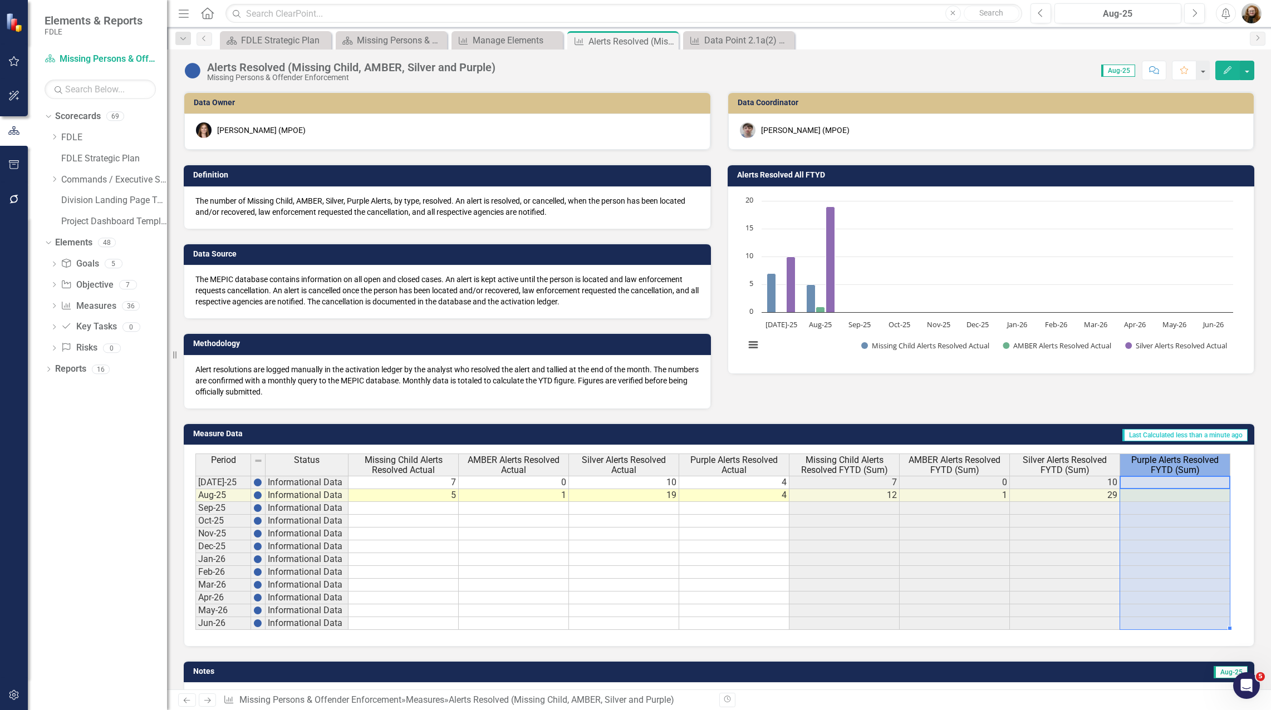
click at [1177, 471] on span "Purple Alerts Resolved FYTD (Sum)" at bounding box center [1174, 464] width 105 height 19
click at [1177, 472] on span "Purple Alerts Resolved FYTD (Sum)" at bounding box center [1174, 464] width 105 height 19
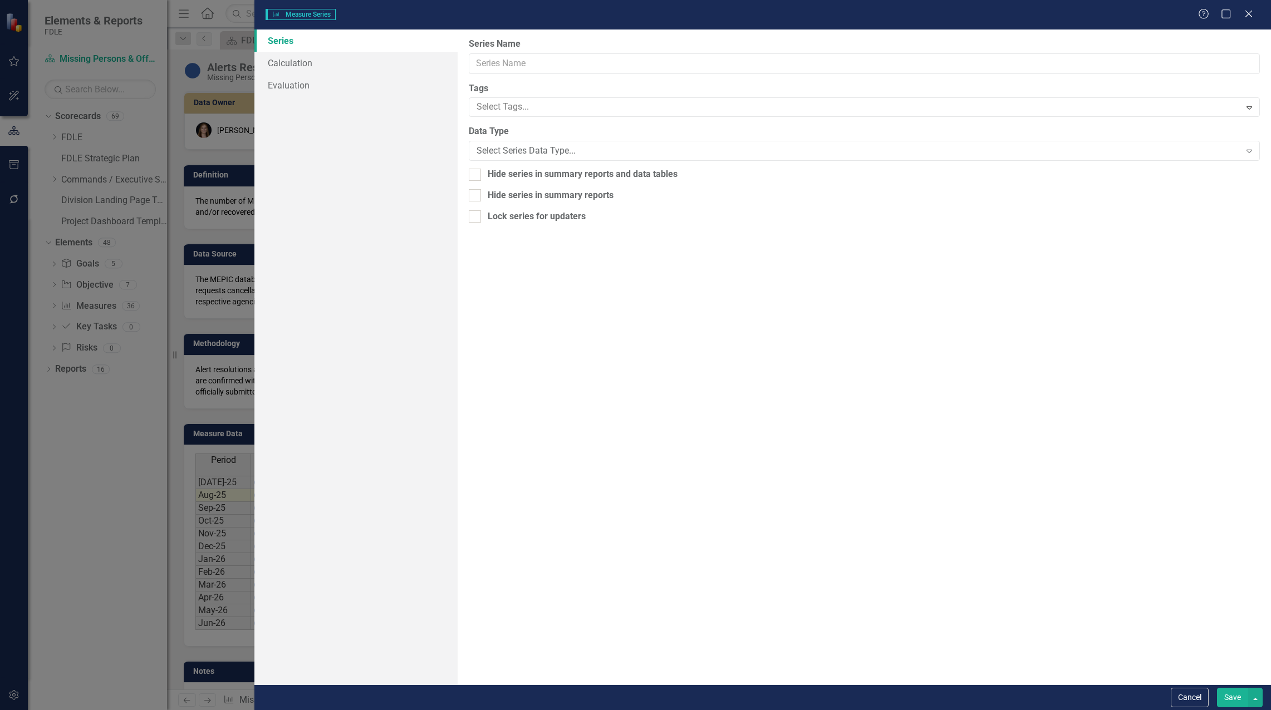
type input "Purple Alerts Resolved FYTD (Sum)"
click at [310, 53] on link "Calculation" at bounding box center [355, 63] width 203 height 22
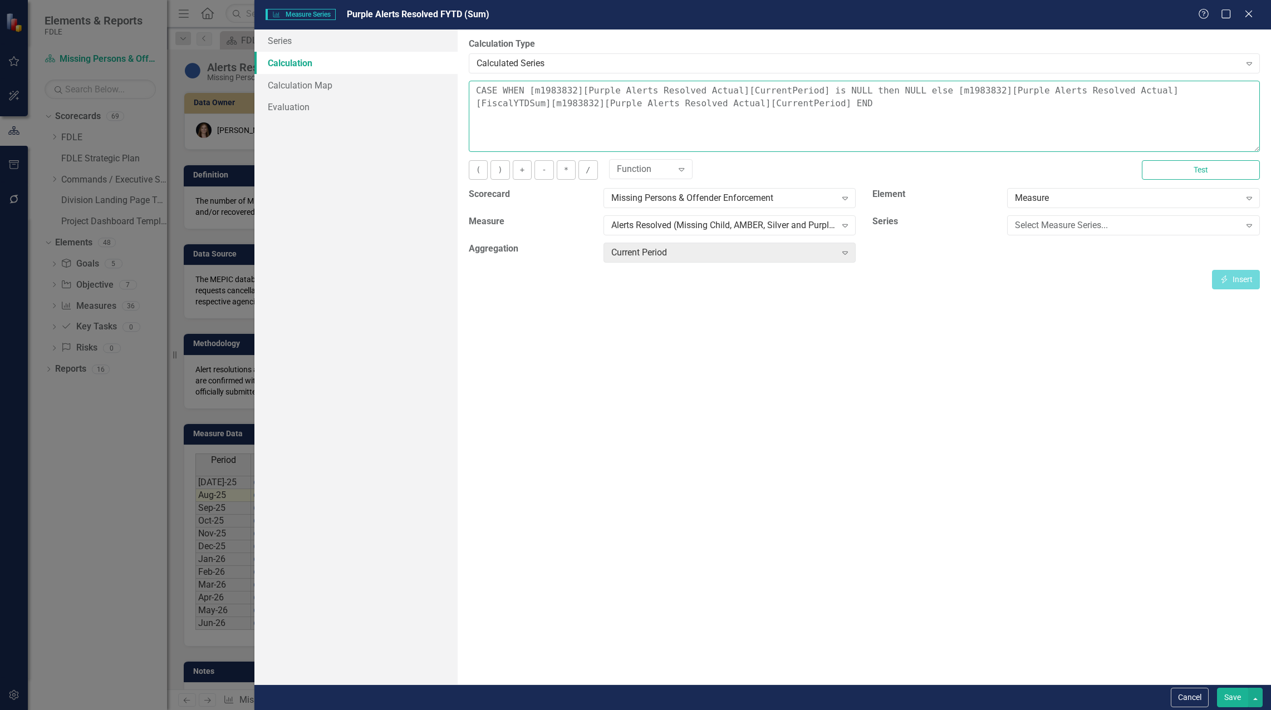
click at [793, 117] on textarea "CASE WHEN [m1983832][Purple Alerts Resolved Actual][CurrentPeriod] is NULL then…" at bounding box center [864, 116] width 791 height 71
drag, startPoint x: 479, startPoint y: 105, endPoint x: 725, endPoint y: 122, distance: 246.6
click at [709, 118] on textarea "CASE WHEN [m1983832][Purple Alerts Resolved Actual][CurrentPeriod] is NULL then…" at bounding box center [864, 116] width 791 height 71
type textarea "CASE WHEN [m1983832][Purple Alerts Resolved Actual][CurrentPeriod] is NULL then…"
click at [1234, 700] on button "Save" at bounding box center [1232, 697] width 31 height 19
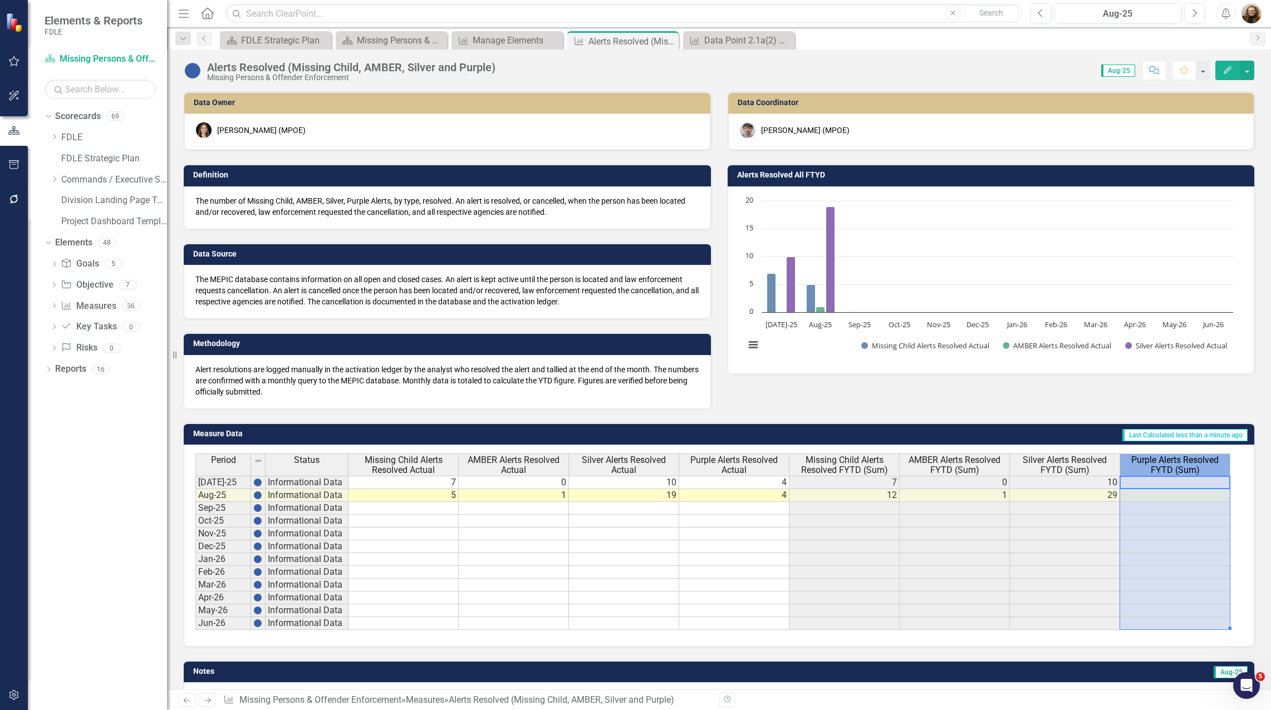
click at [1166, 471] on span "Purple Alerts Resolved FYTD (Sum)" at bounding box center [1174, 464] width 105 height 19
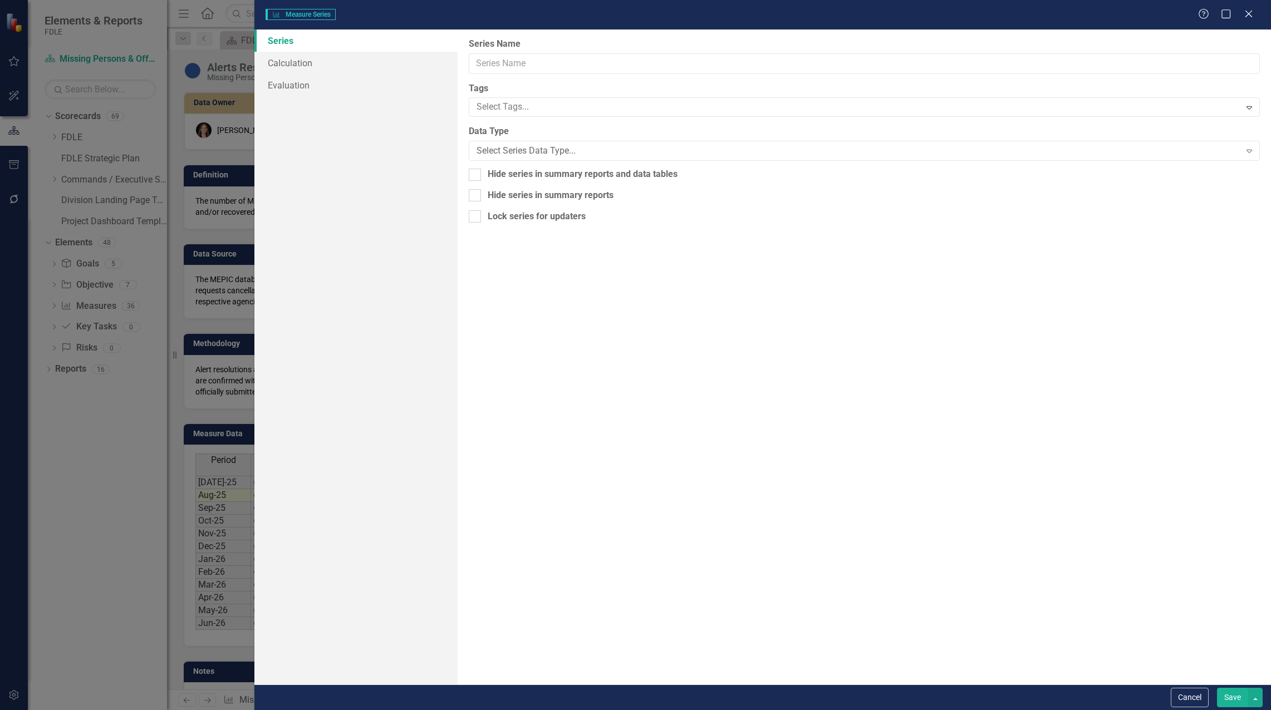
type input "Purple Alerts Resolved FYTD (Sum)"
click at [328, 64] on link "Calculation" at bounding box center [355, 63] width 203 height 22
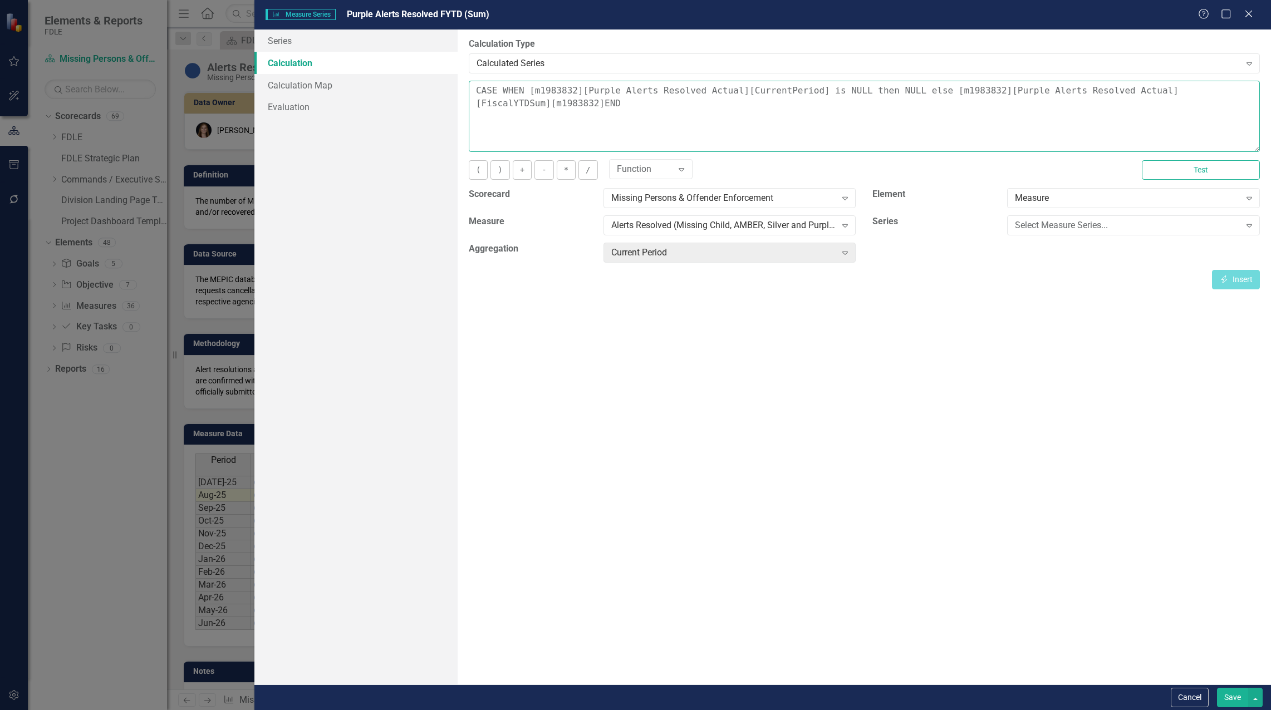
drag, startPoint x: 1235, startPoint y: 88, endPoint x: 1186, endPoint y: 87, distance: 49.6
click at [1186, 87] on textarea "CASE WHEN [m1983832][Purple Alerts Resolved Actual][CurrentPeriod] is NULL then…" at bounding box center [864, 116] width 791 height 71
type textarea "CASE WHEN [m1983832][Purple Alerts Resolved Actual][CurrentPeriod] is NULL then…"
click at [1236, 706] on button "Save" at bounding box center [1232, 697] width 31 height 19
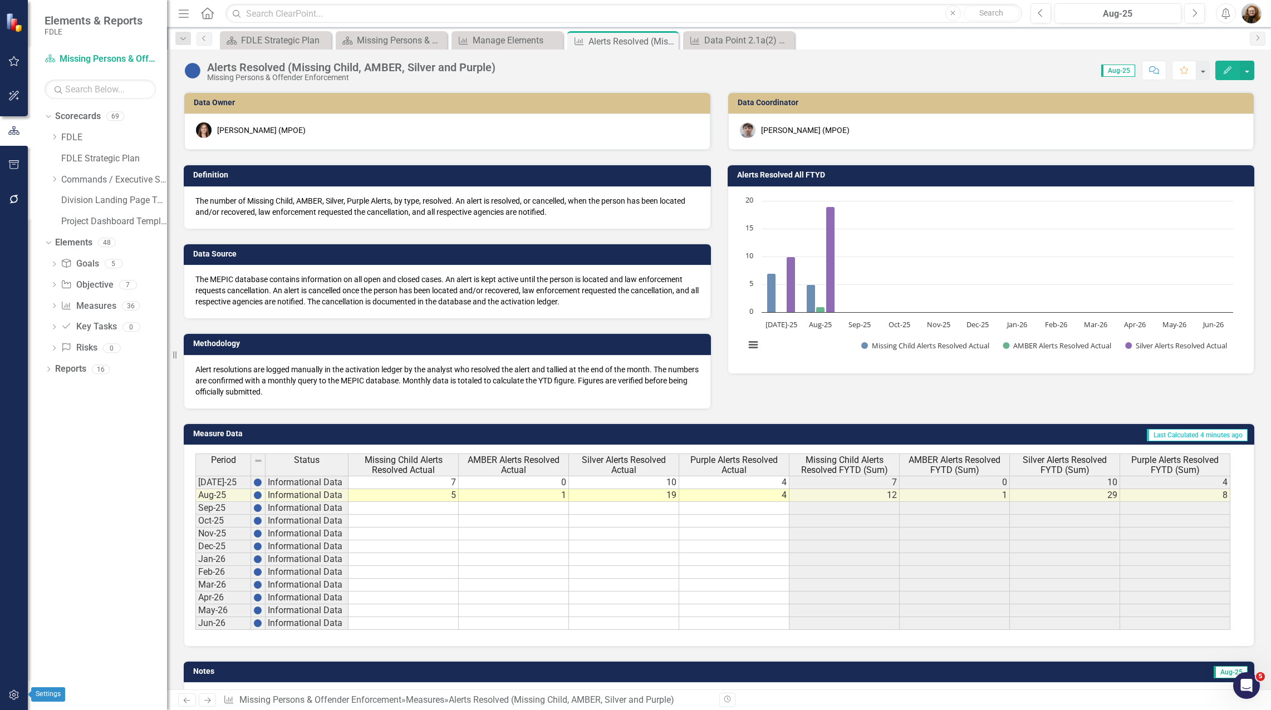
click at [17, 697] on icon "button" at bounding box center [14, 695] width 12 height 9
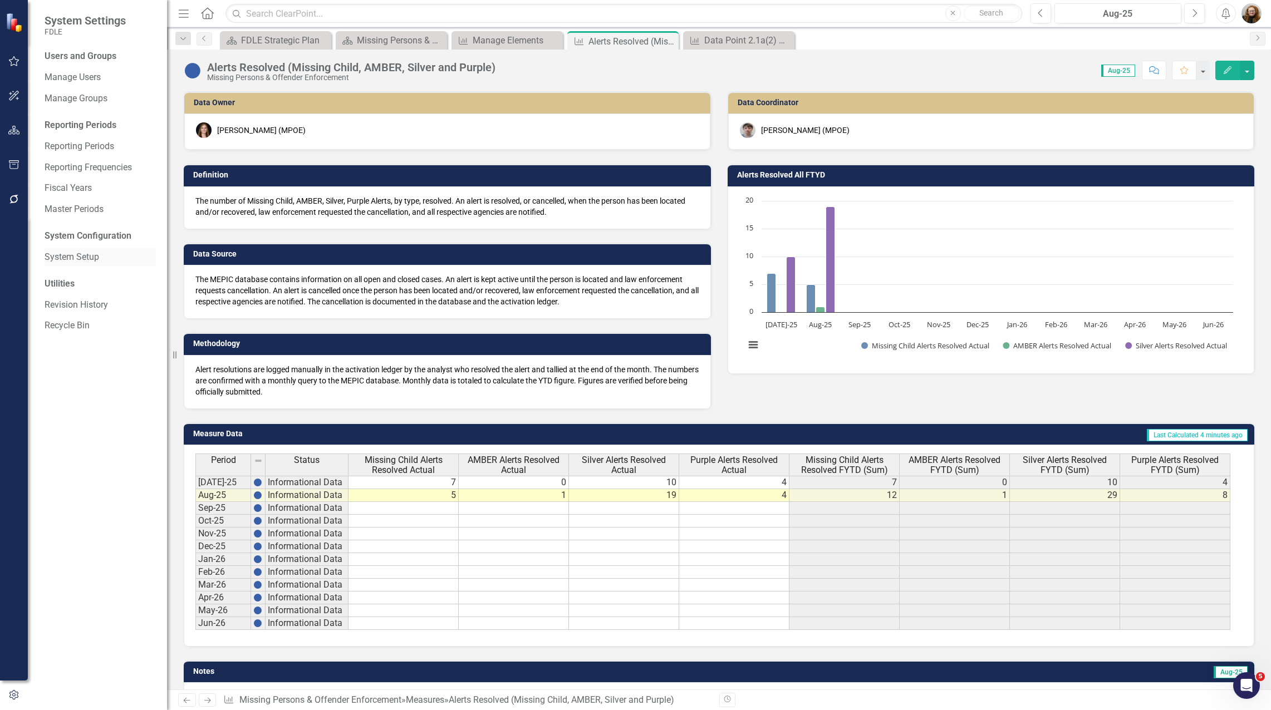
click at [74, 260] on link "System Setup" at bounding box center [100, 257] width 111 height 13
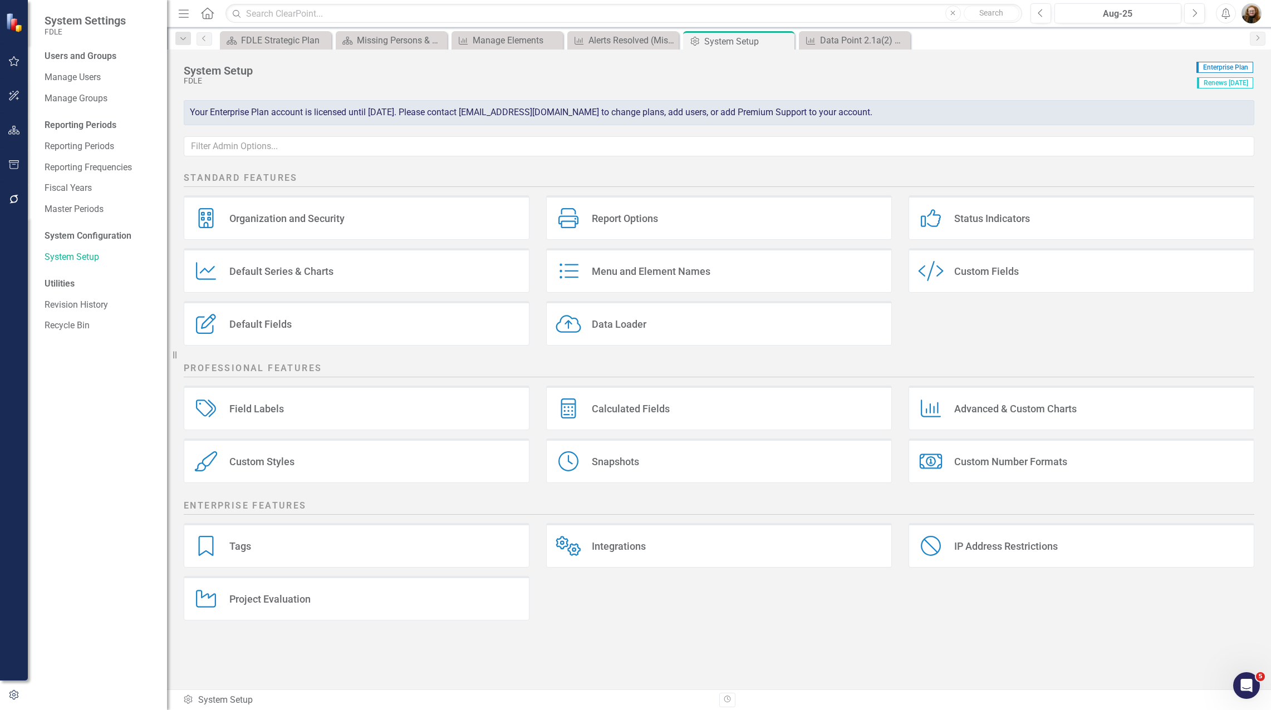
drag, startPoint x: 945, startPoint y: 596, endPoint x: 880, endPoint y: 504, distance: 112.3
click at [942, 584] on div "Tags Tags Integrations Integrations IP Address Restrictions IP Address Restrict…" at bounding box center [718, 576] width 1087 height 106
click at [1085, 83] on div "FDLE" at bounding box center [687, 81] width 1007 height 8
click at [1003, 322] on div "Organization and Security Organization and Security Report Options Report Optio…" at bounding box center [718, 274] width 1087 height 159
drag, startPoint x: 1055, startPoint y: 621, endPoint x: 1213, endPoint y: 584, distance: 161.9
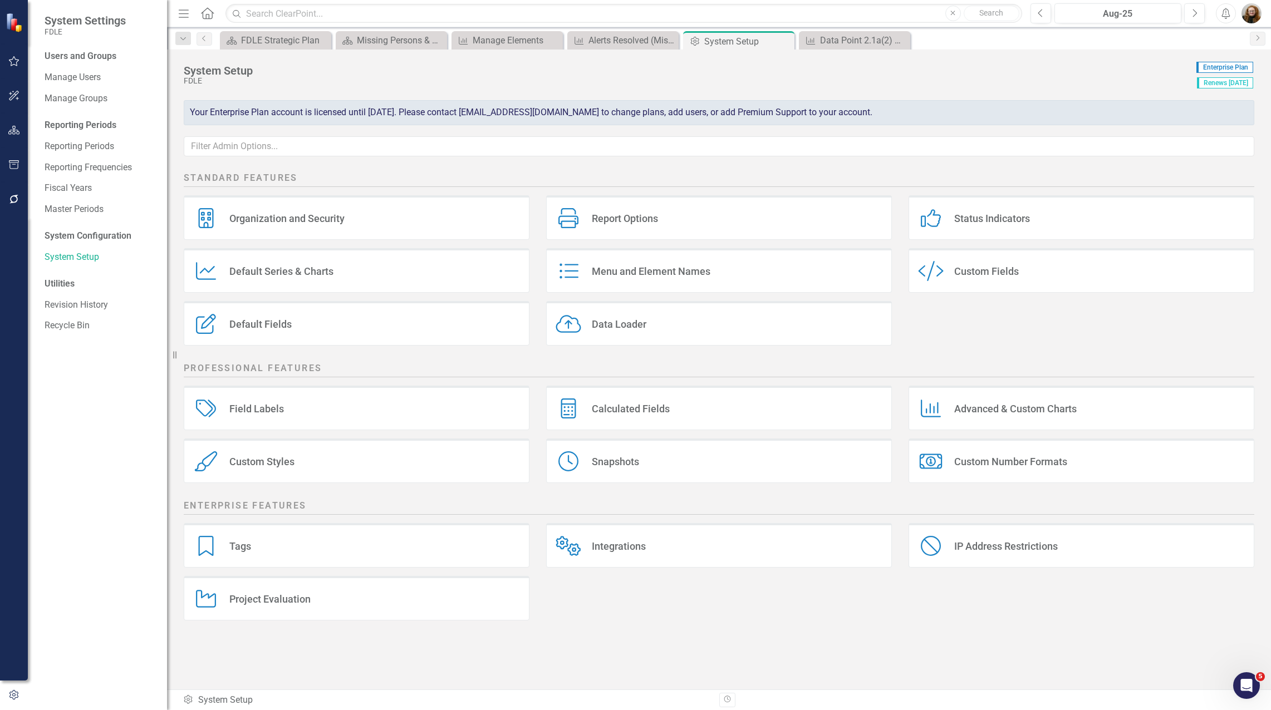
click at [1056, 621] on div "Tags Tags Integrations Integrations IP Address Restrictions IP Address Restrict…" at bounding box center [718, 576] width 1087 height 106
drag, startPoint x: 1088, startPoint y: 81, endPoint x: 1270, endPoint y: 158, distance: 198.3
click at [1088, 82] on div "FDLE" at bounding box center [687, 81] width 1007 height 8
